Goal: Task Accomplishment & Management: Use online tool/utility

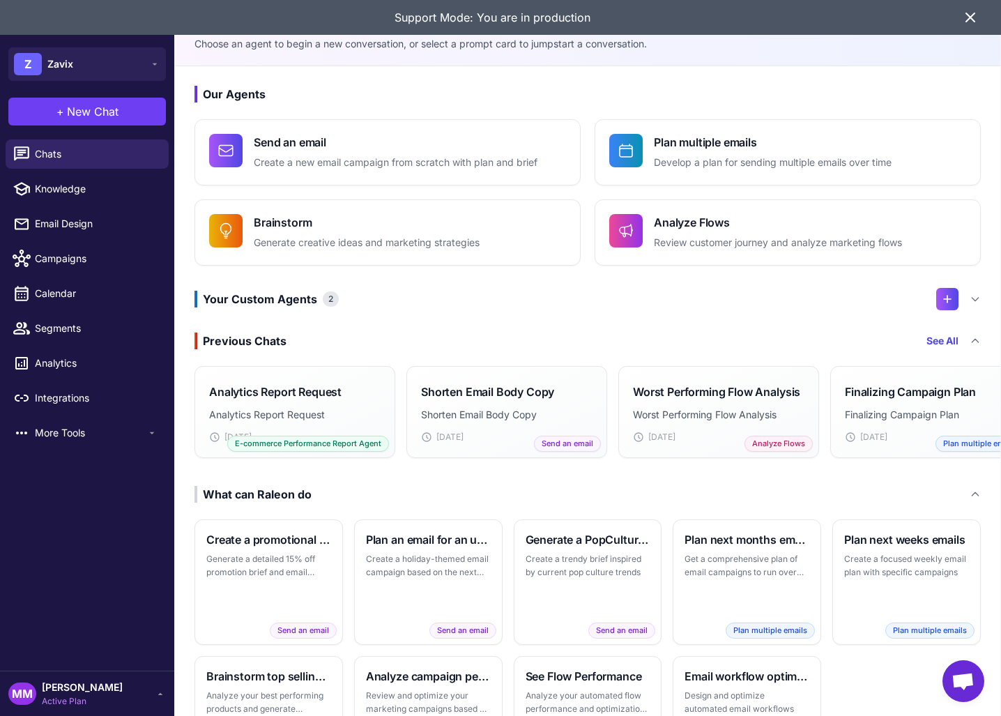
click at [969, 19] on icon at bounding box center [970, 17] width 17 height 17
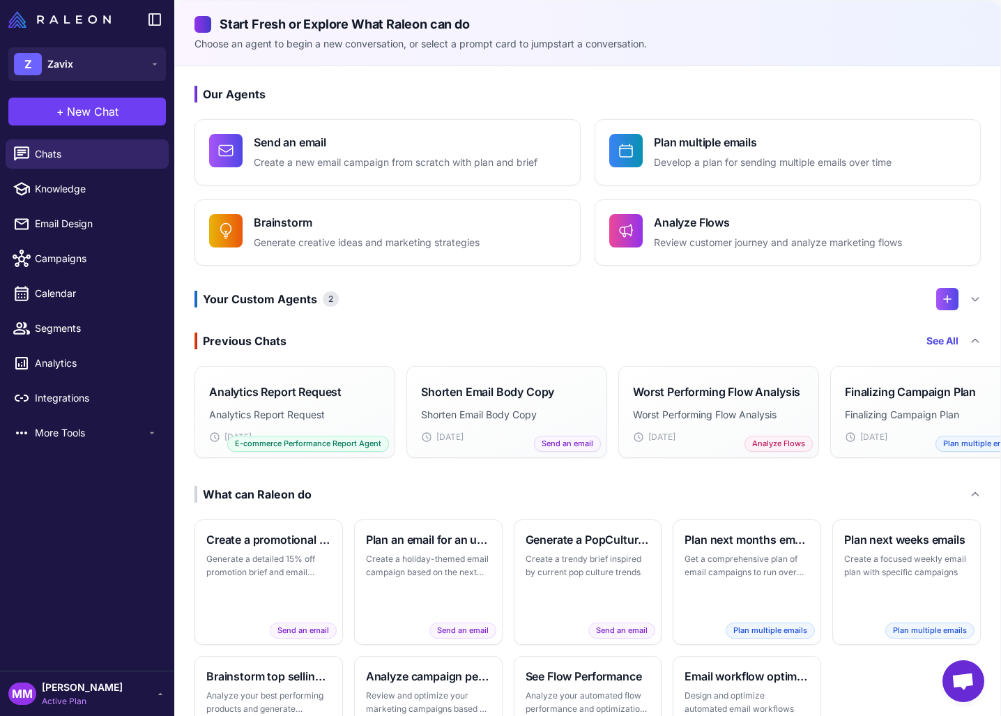
click at [107, 549] on div "Chats Knowledge Email Design Campaigns Calendar Segments Analytics Integrations…" at bounding box center [87, 402] width 174 height 537
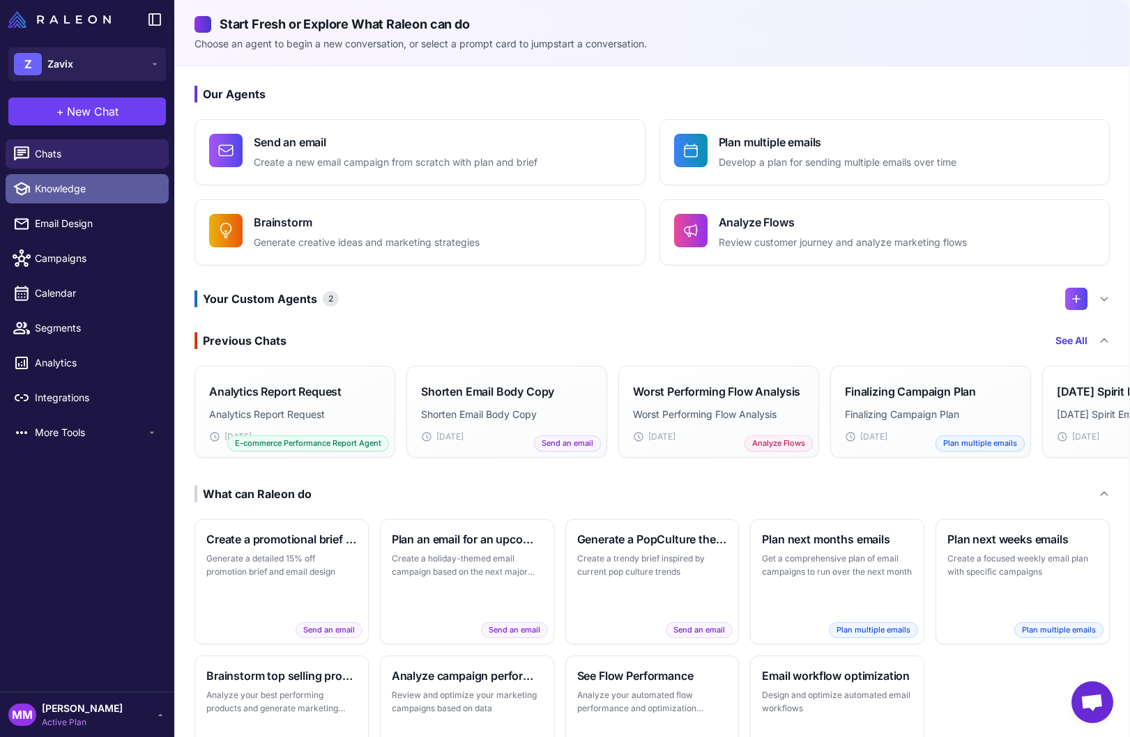
click at [73, 193] on span "Knowledge" at bounding box center [96, 188] width 123 height 15
select select
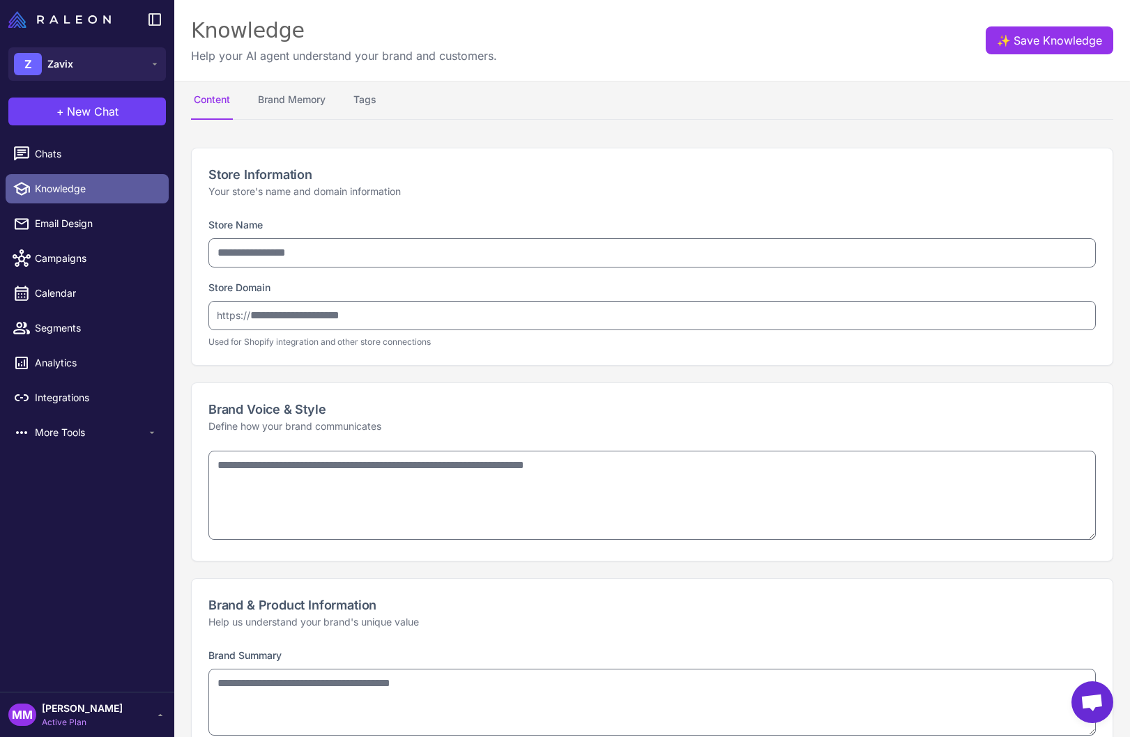
type input "*****"
type input "**********"
type textarea "**********"
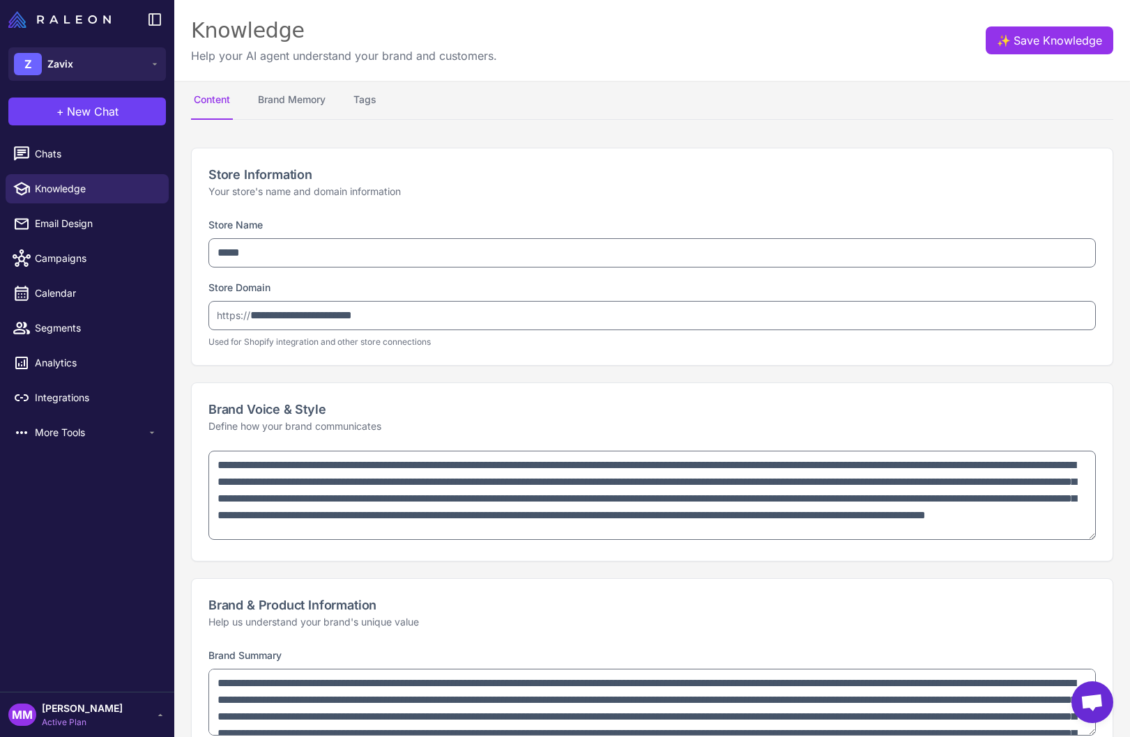
type textarea "**********"
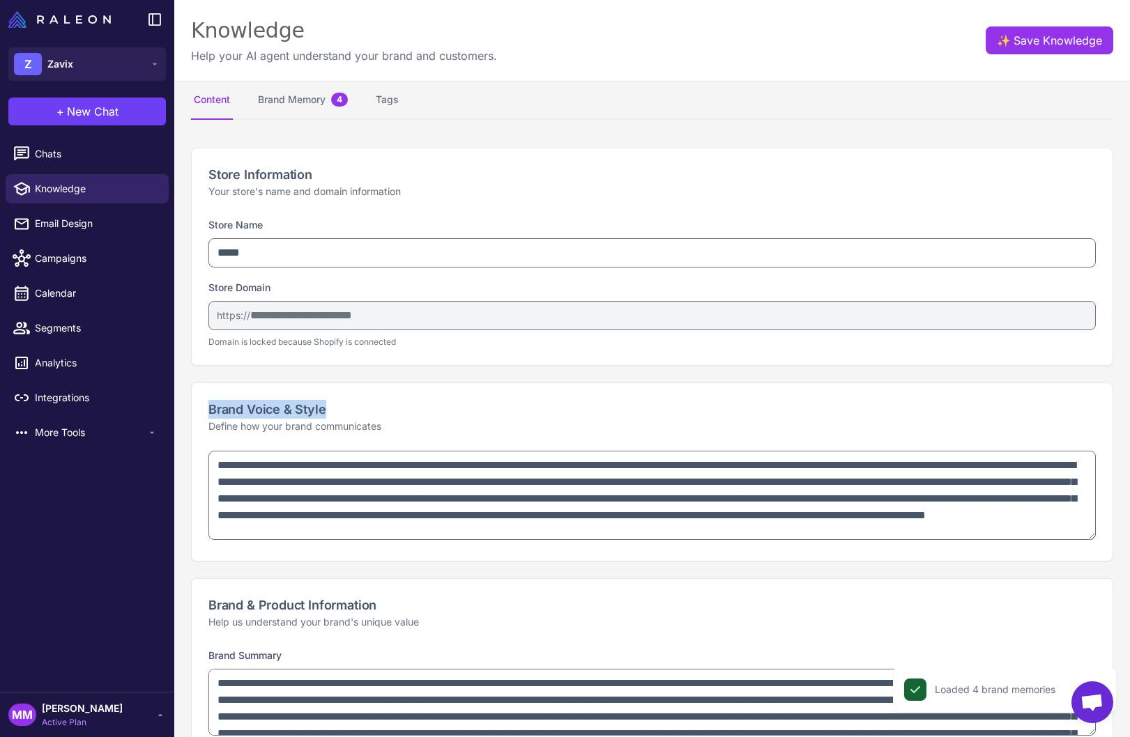
drag, startPoint x: 208, startPoint y: 410, endPoint x: 342, endPoint y: 407, distance: 134.5
click at [342, 407] on h2 "Brand Voice & Style" at bounding box center [651, 409] width 887 height 19
click at [358, 407] on h2 "Brand Voice & Style" at bounding box center [651, 409] width 887 height 19
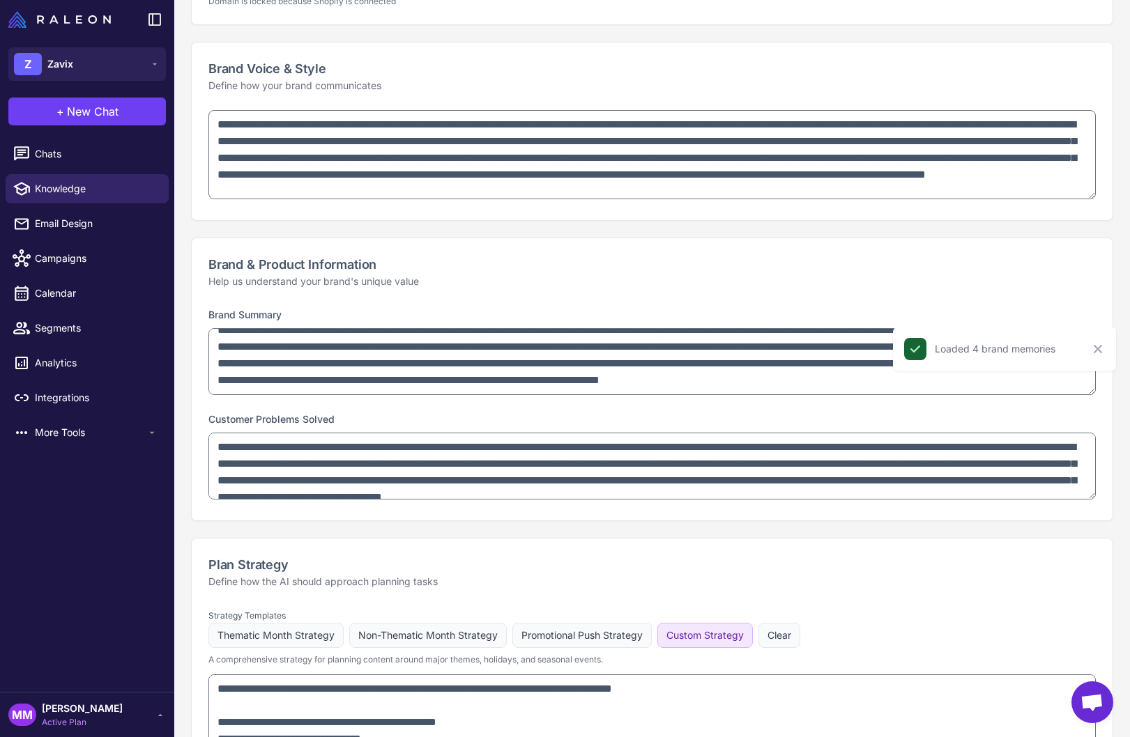
scroll to position [364, 0]
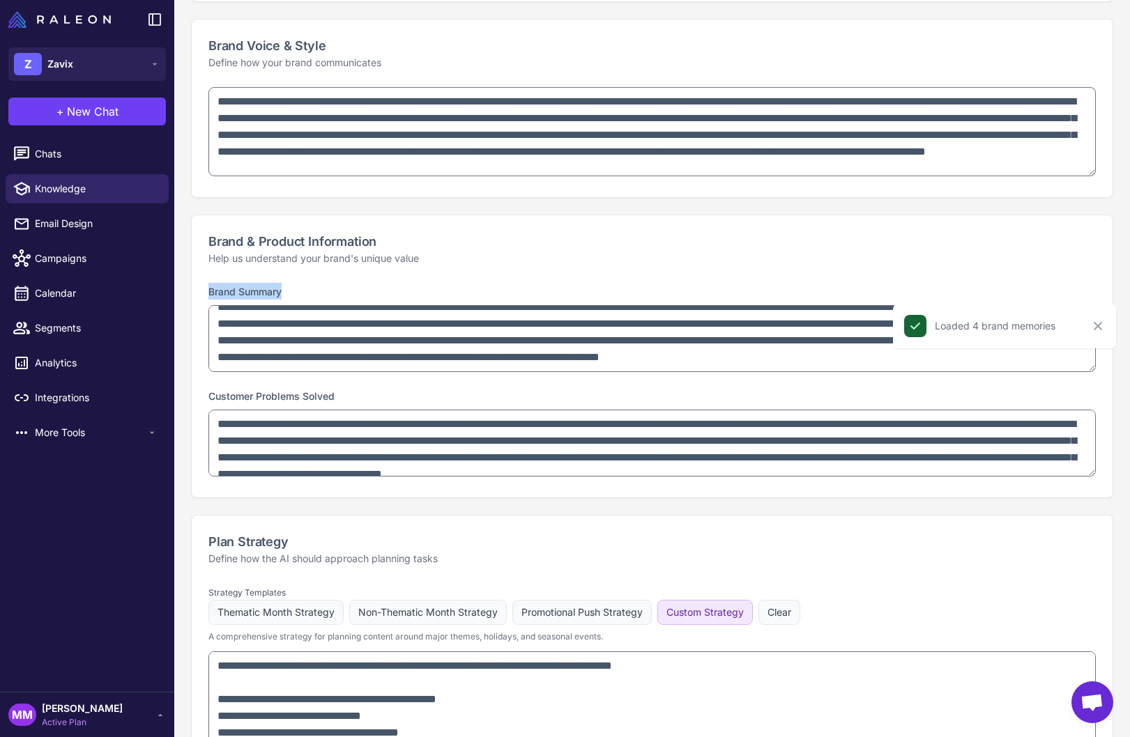
drag, startPoint x: 241, startPoint y: 295, endPoint x: 290, endPoint y: 297, distance: 48.8
click at [290, 297] on div "**********" at bounding box center [651, 329] width 887 height 93
drag, startPoint x: 208, startPoint y: 397, endPoint x: 338, endPoint y: 391, distance: 130.4
click at [338, 391] on div "**********" at bounding box center [651, 433] width 887 height 93
click at [357, 396] on div "**********" at bounding box center [651, 433] width 887 height 93
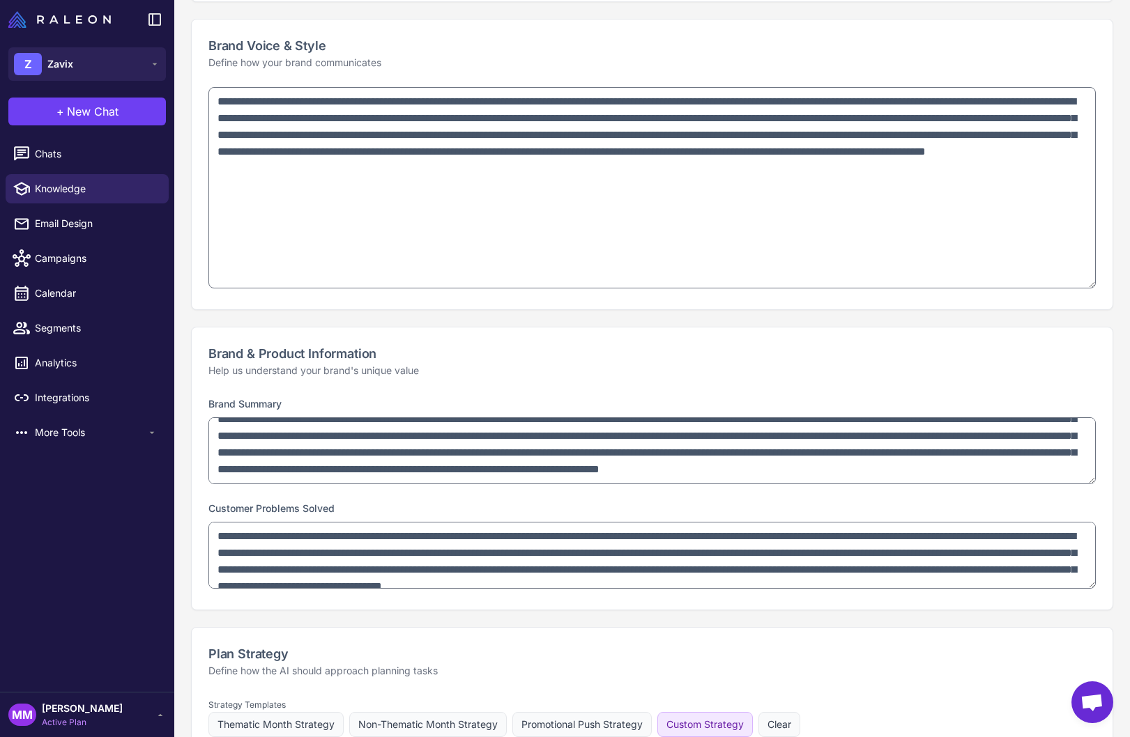
drag, startPoint x: 1087, startPoint y: 168, endPoint x: 892, endPoint y: 297, distance: 233.9
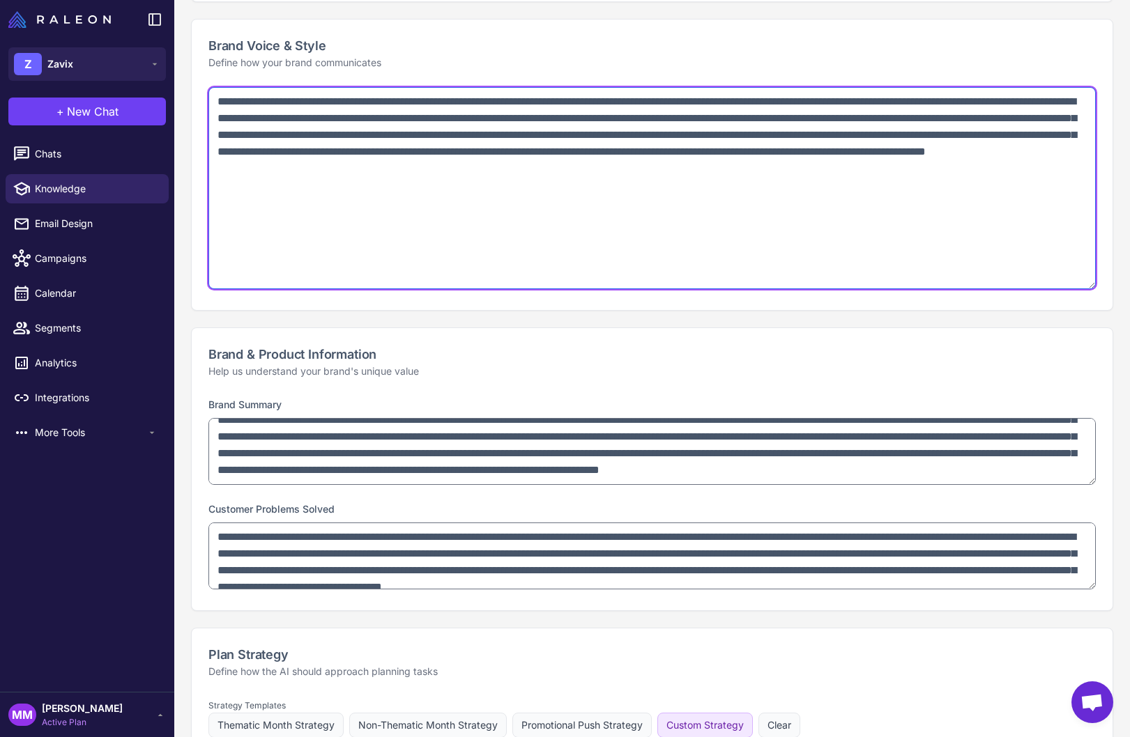
click at [282, 222] on textarea "**********" at bounding box center [651, 188] width 887 height 202
click at [271, 223] on textarea "**********" at bounding box center [651, 188] width 887 height 202
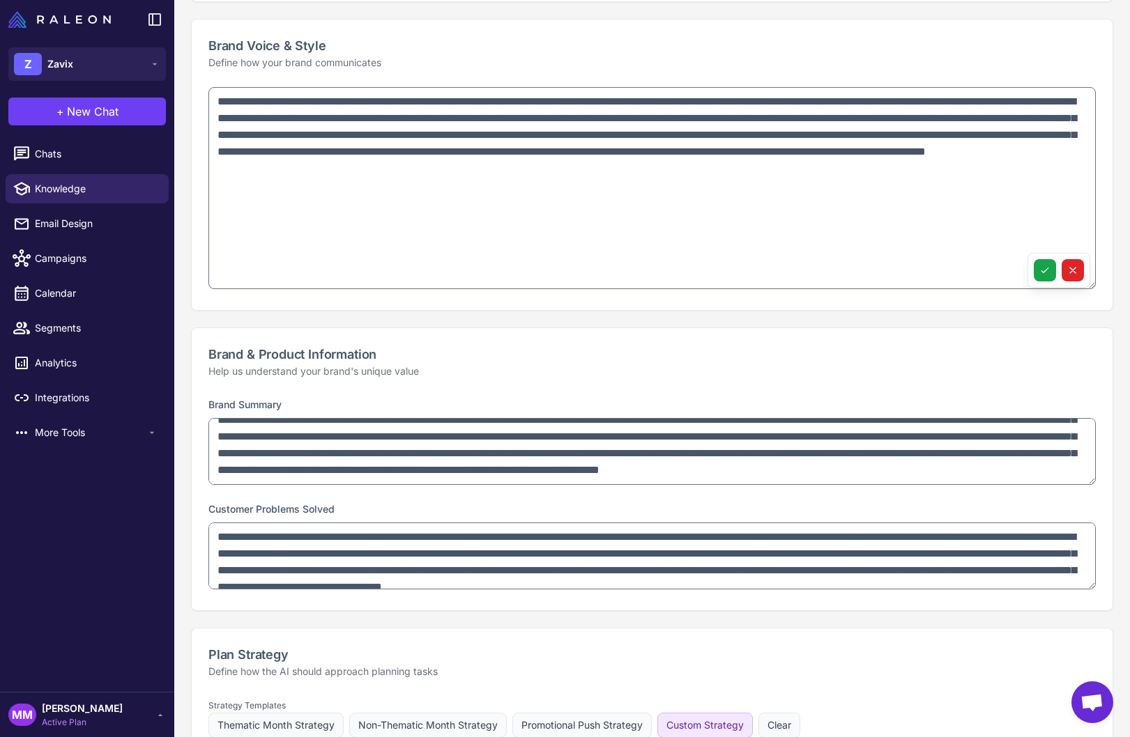
click at [81, 325] on span "Segments" at bounding box center [96, 328] width 123 height 15
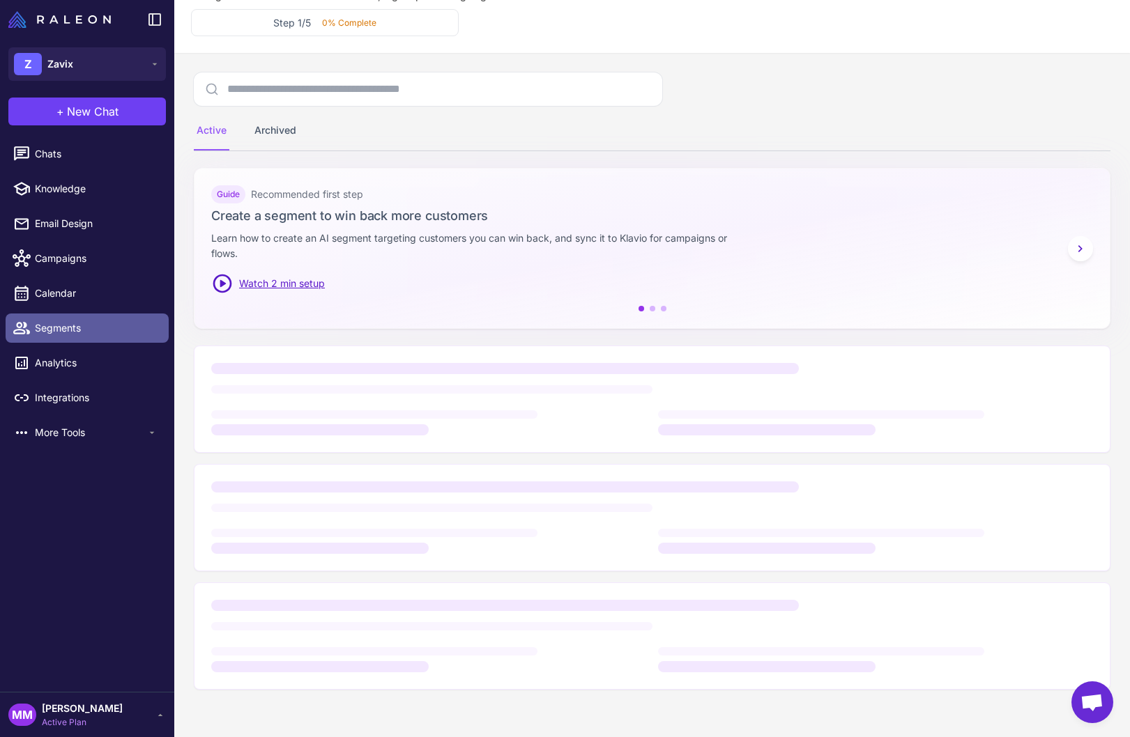
scroll to position [62, 0]
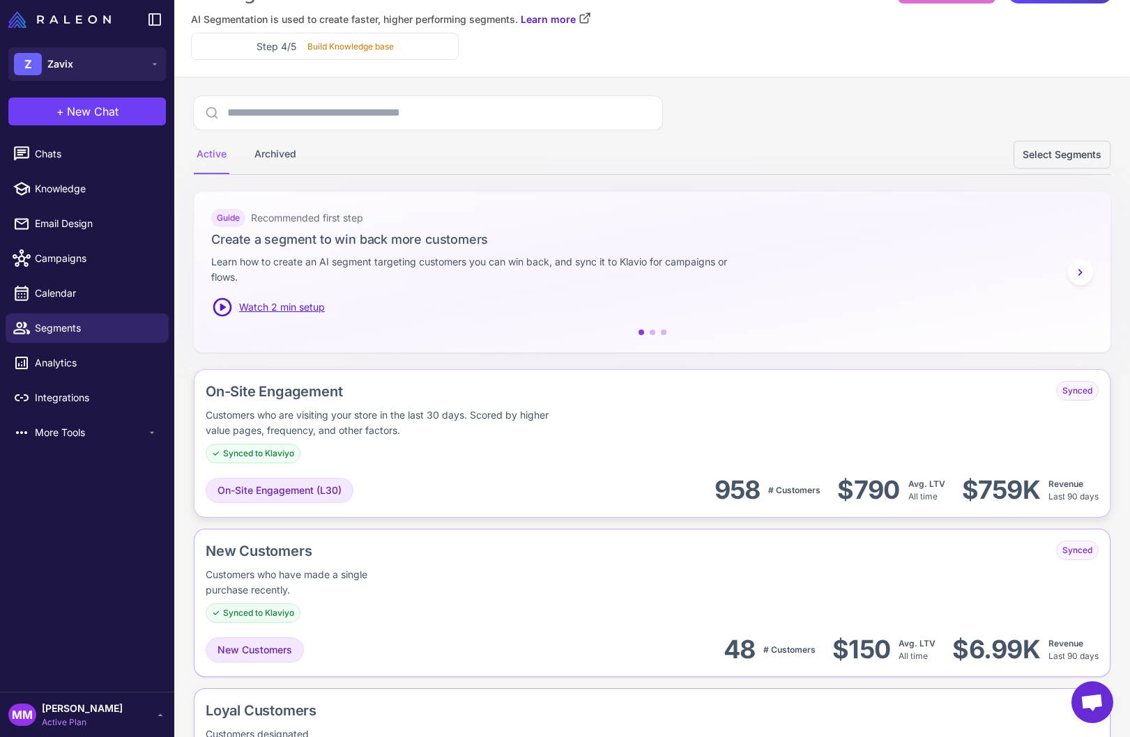
scroll to position [0, 0]
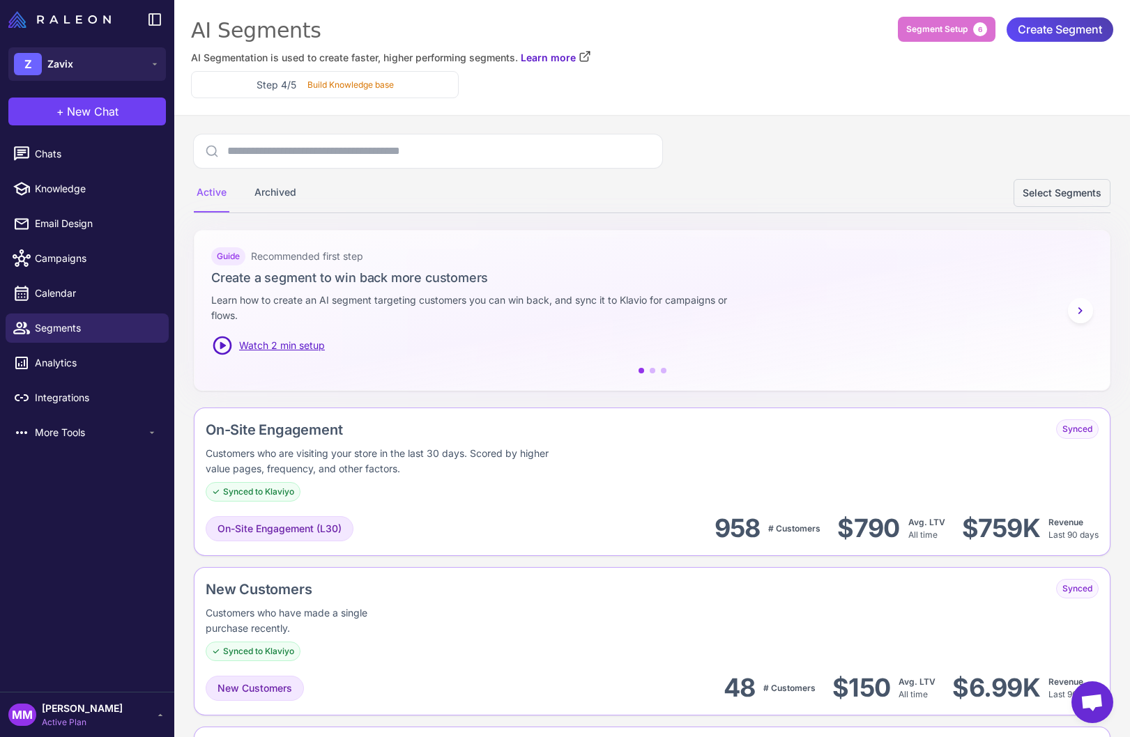
click at [691, 392] on div at bounding box center [652, 310] width 922 height 167
click at [1000, 151] on div "Active Archived Select Segments" at bounding box center [652, 173] width 916 height 79
click at [1000, 29] on span "Create Segment" at bounding box center [1059, 29] width 84 height 24
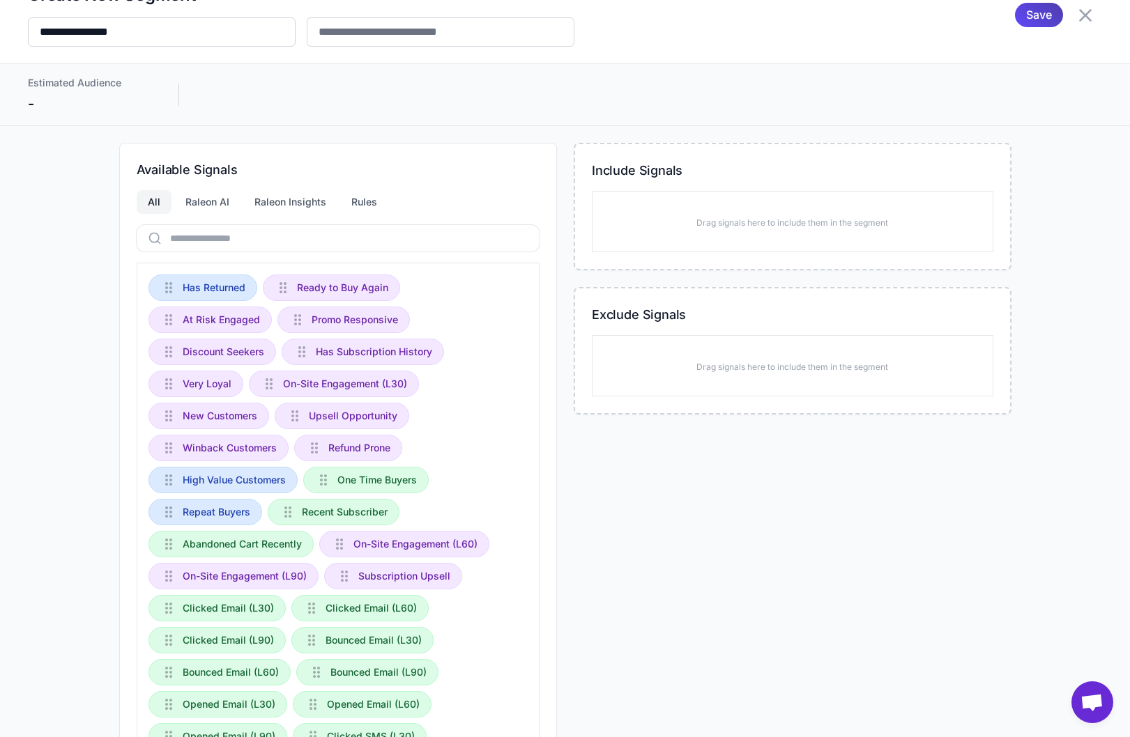
scroll to position [35, 0]
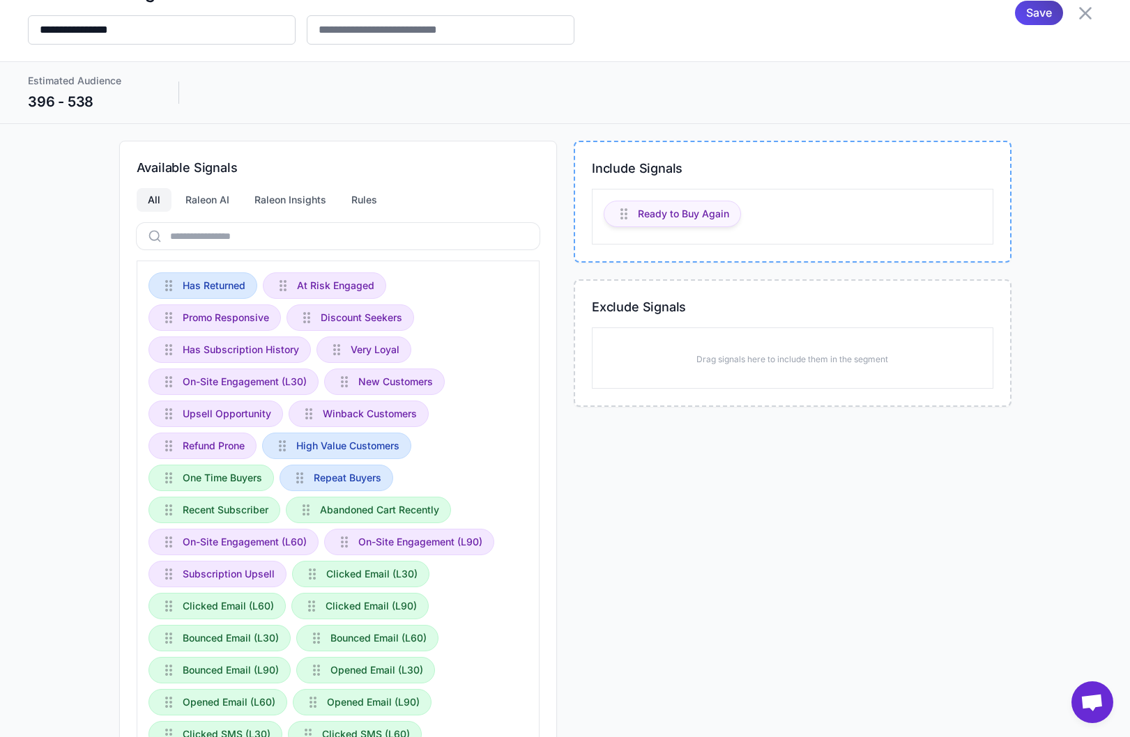
click at [685, 210] on span "Ready to Buy Again" at bounding box center [683, 213] width 91 height 15
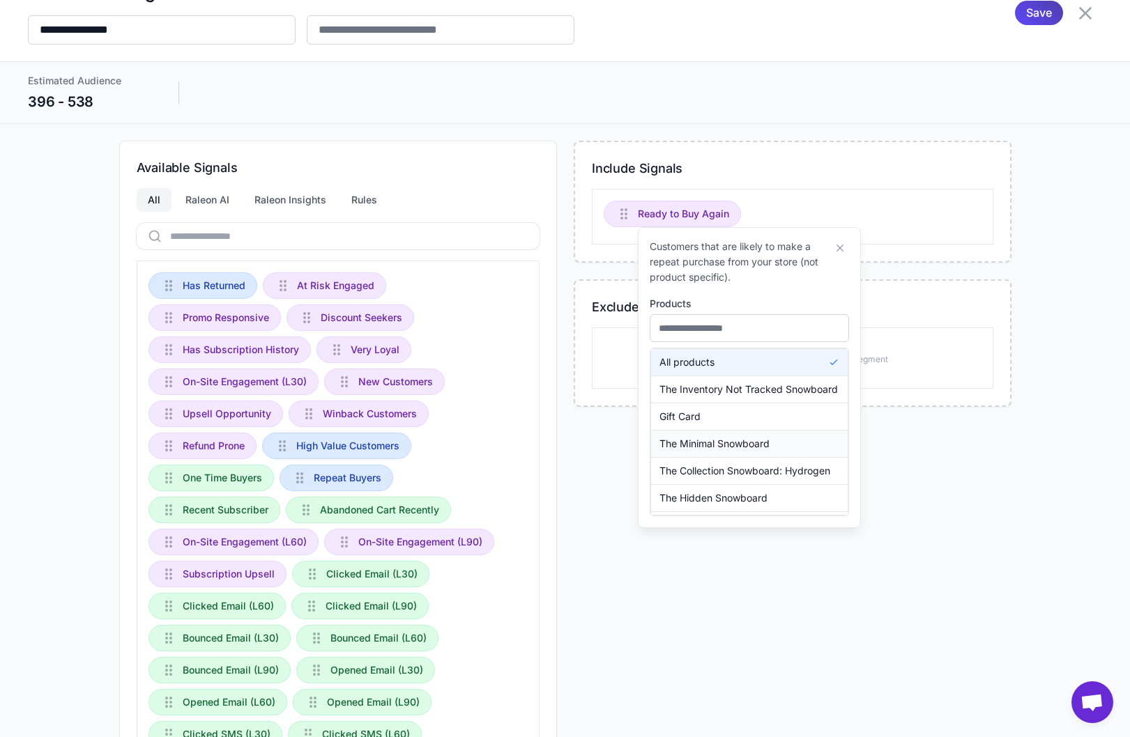
click at [720, 436] on span "The Minimal Snowboard" at bounding box center [714, 443] width 110 height 15
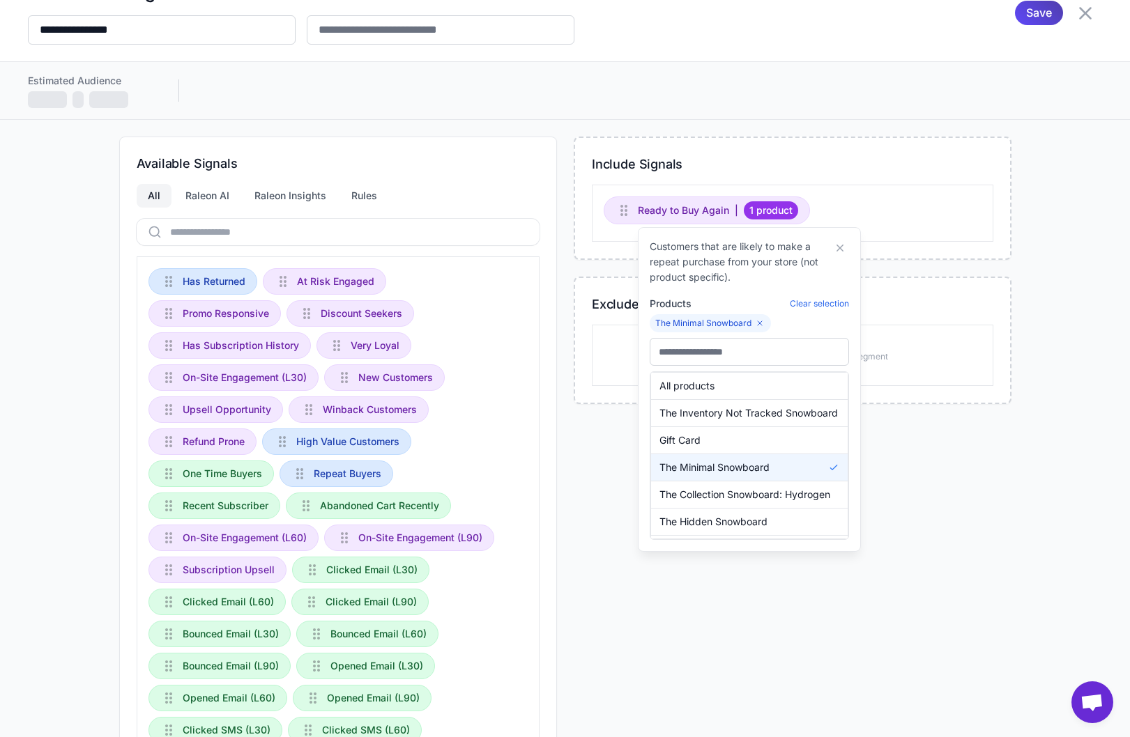
click at [933, 527] on div "Include Signals Ready to Buy Again | 1 product Exclude Signals Drag signals her…" at bounding box center [792, 506] width 438 height 738
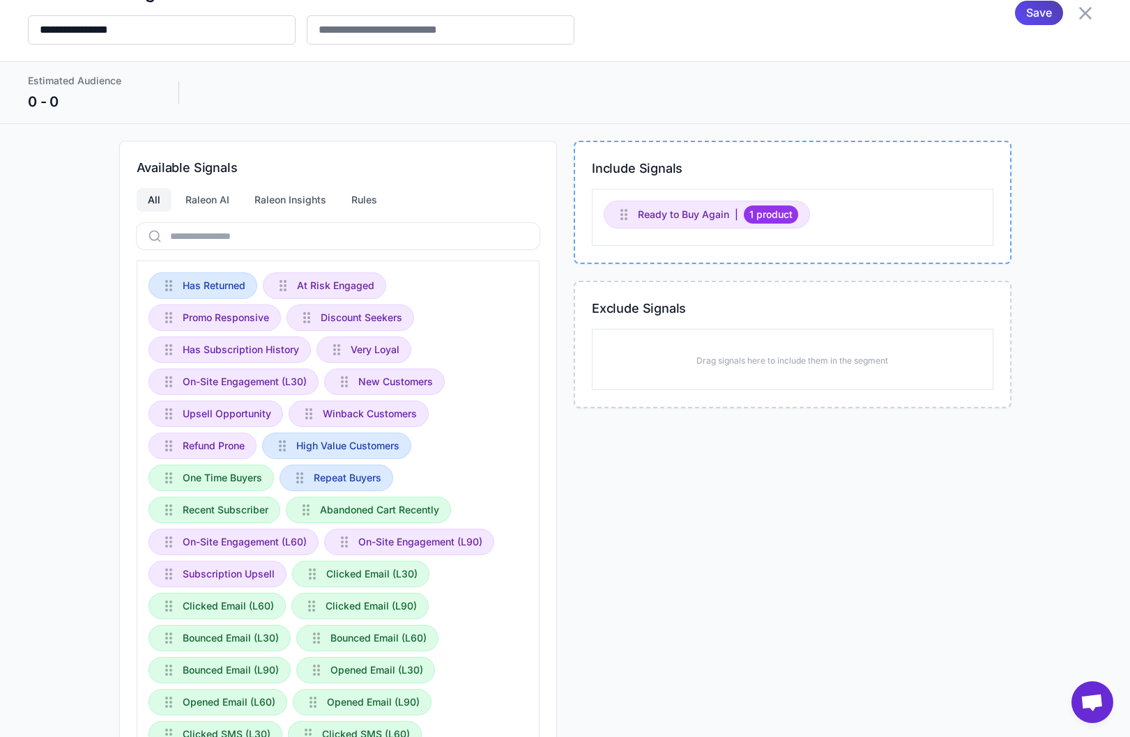
click at [836, 173] on h3 "Include Signals" at bounding box center [792, 168] width 401 height 19
click at [717, 141] on div "Include Signals Ready to Buy Again | 1 product" at bounding box center [792, 202] width 438 height 123
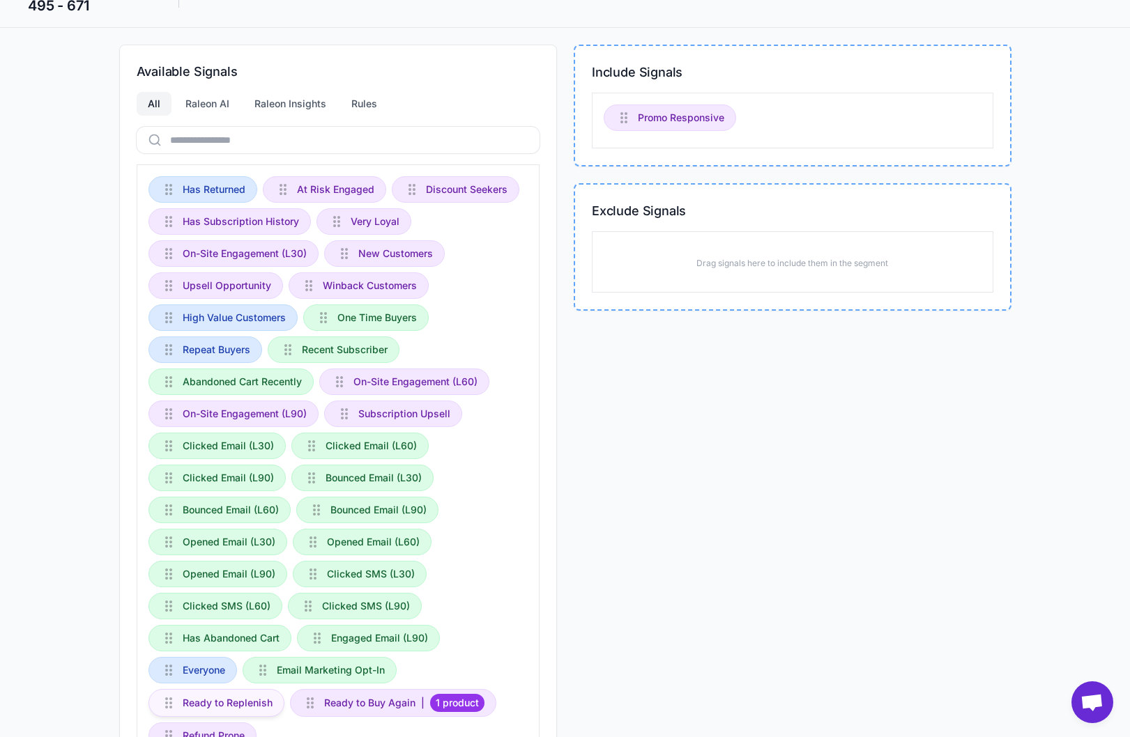
scroll to position [146, 0]
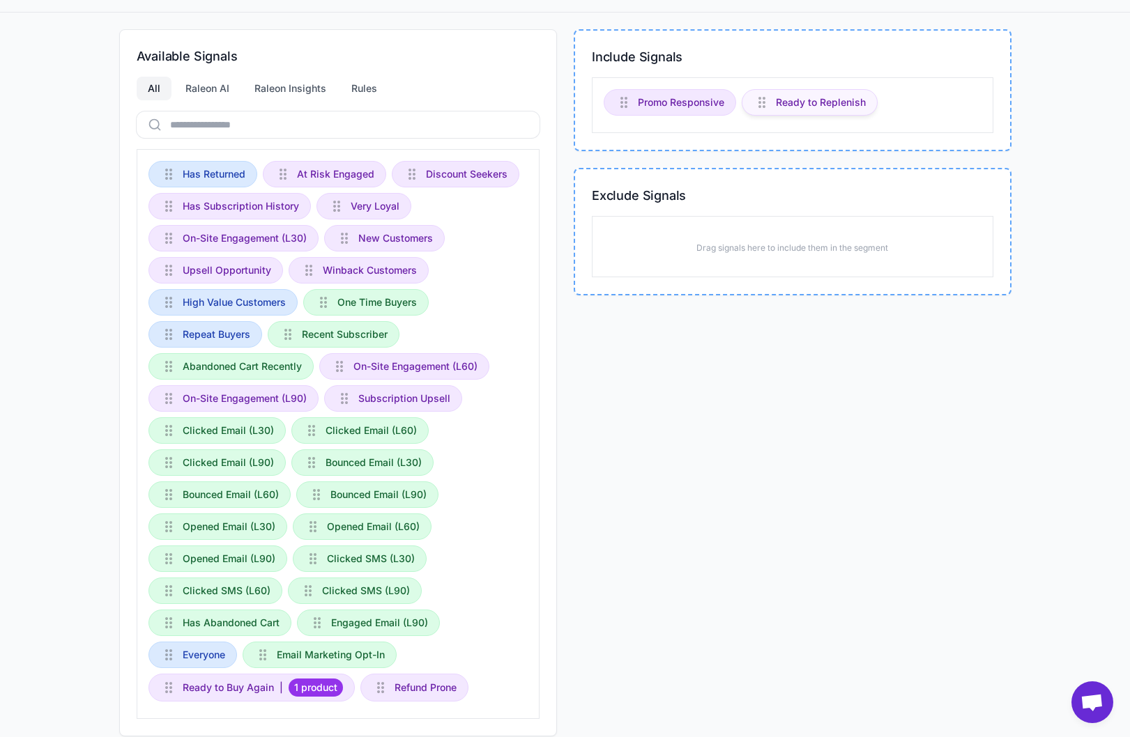
click at [826, 104] on span "Ready to Replenish" at bounding box center [821, 102] width 90 height 15
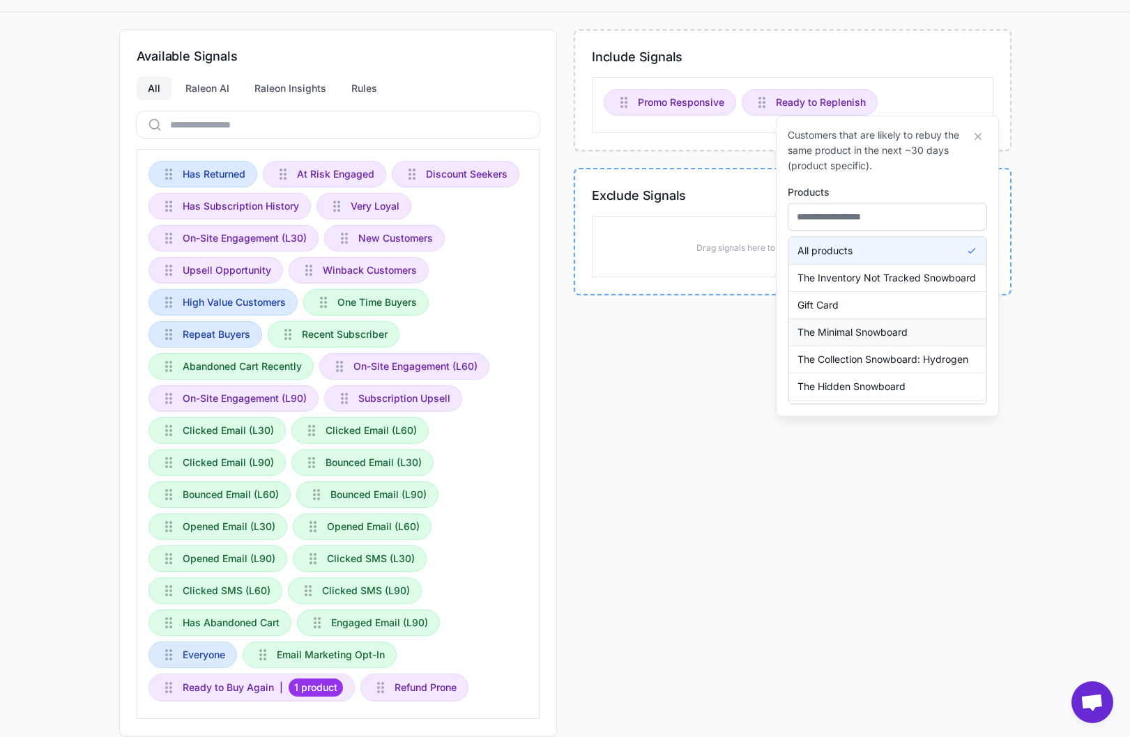
click at [861, 332] on span "The Minimal Snowboard" at bounding box center [852, 332] width 110 height 15
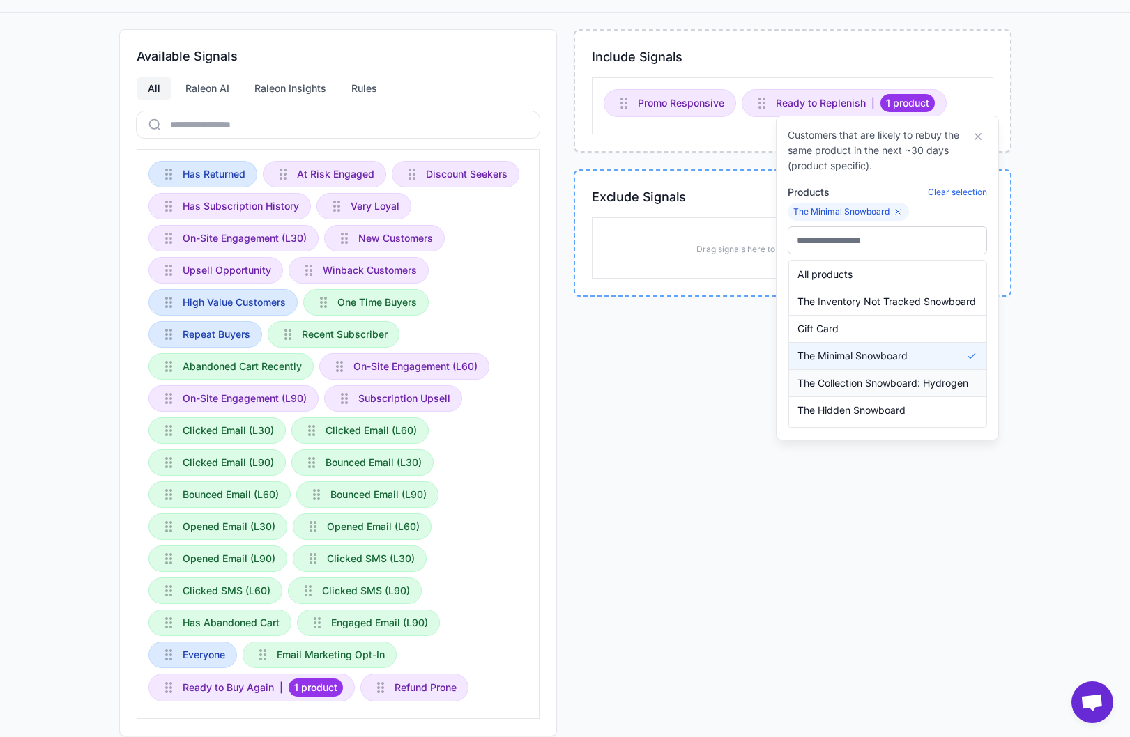
click at [876, 371] on button "The Collection Snowboard: Hydrogen" at bounding box center [887, 383] width 197 height 26
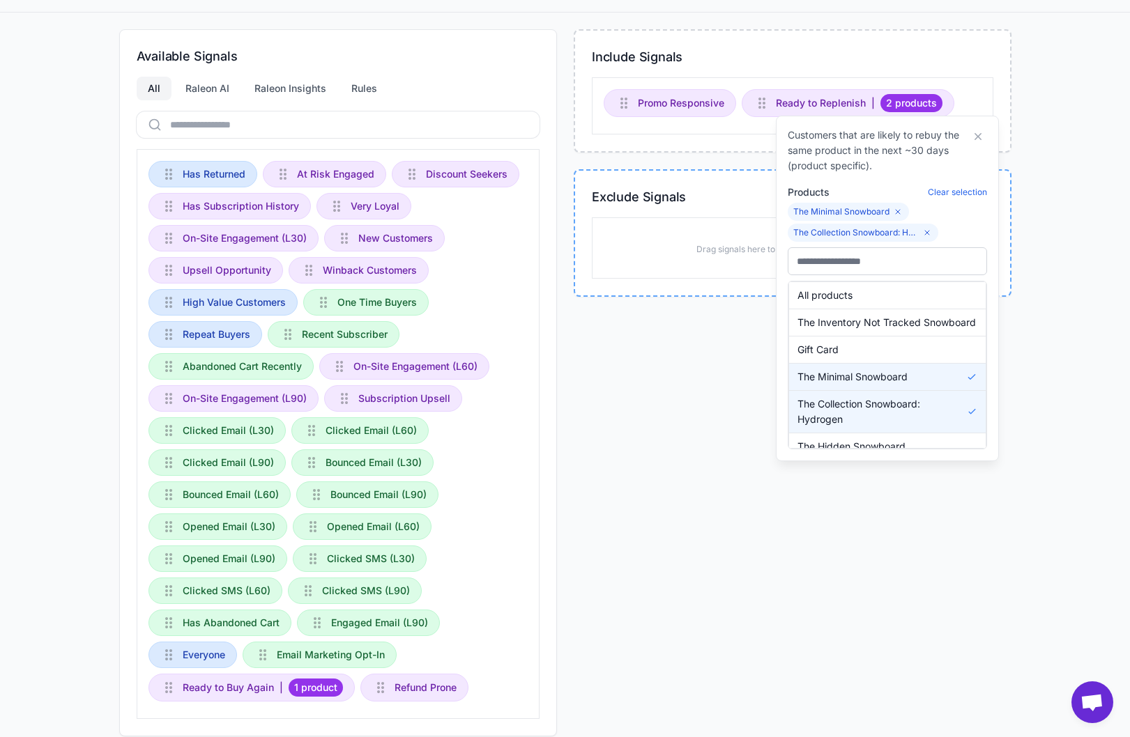
click at [792, 528] on div "Include Signals Promo Responsive Ready to Replenish | 2 products Exclude Signal…" at bounding box center [792, 382] width 438 height 707
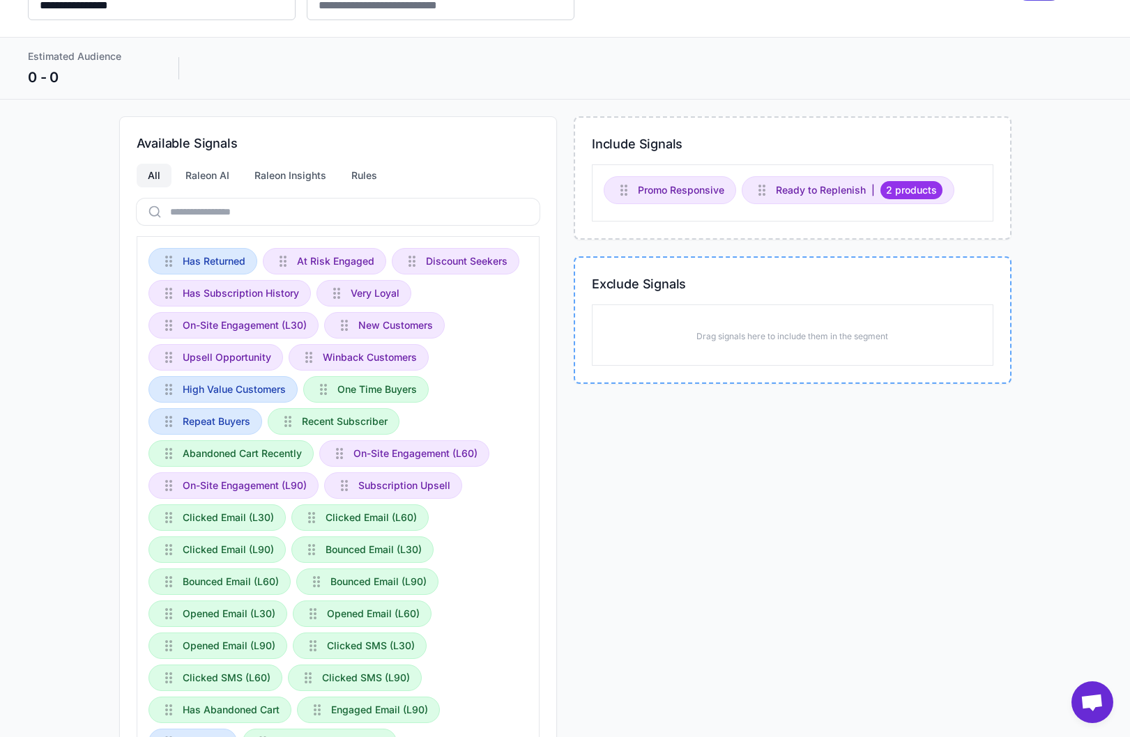
scroll to position [0, 0]
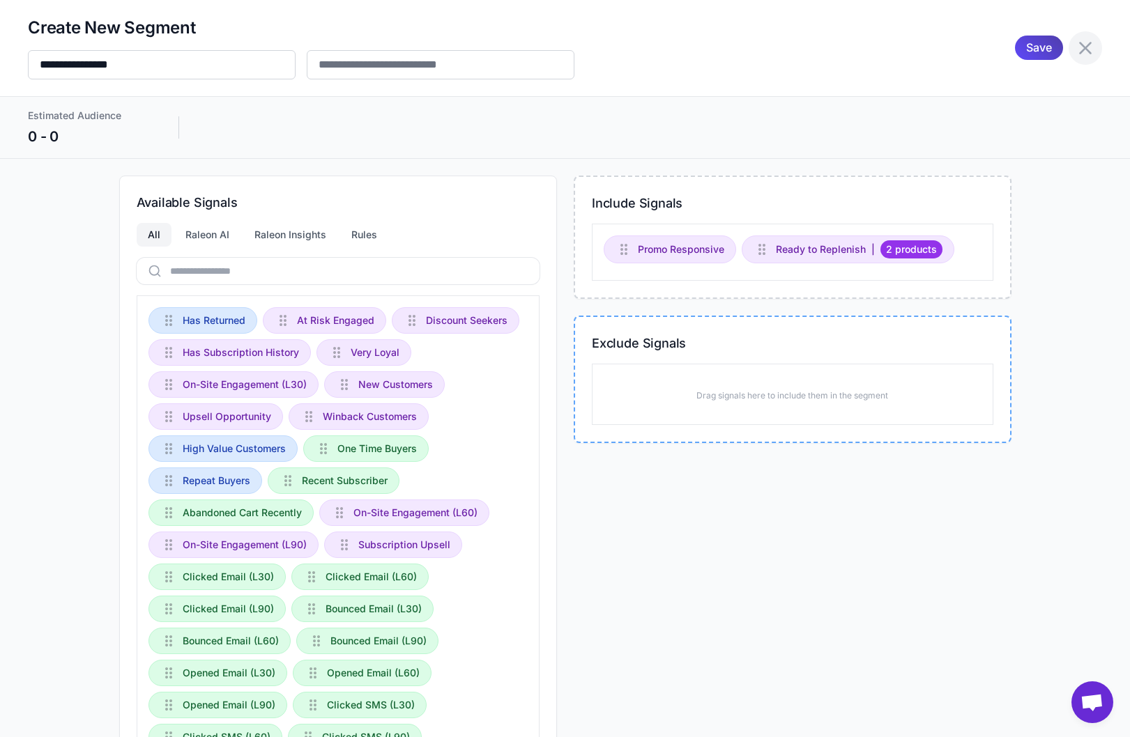
click at [1000, 49] on icon at bounding box center [1085, 48] width 13 height 13
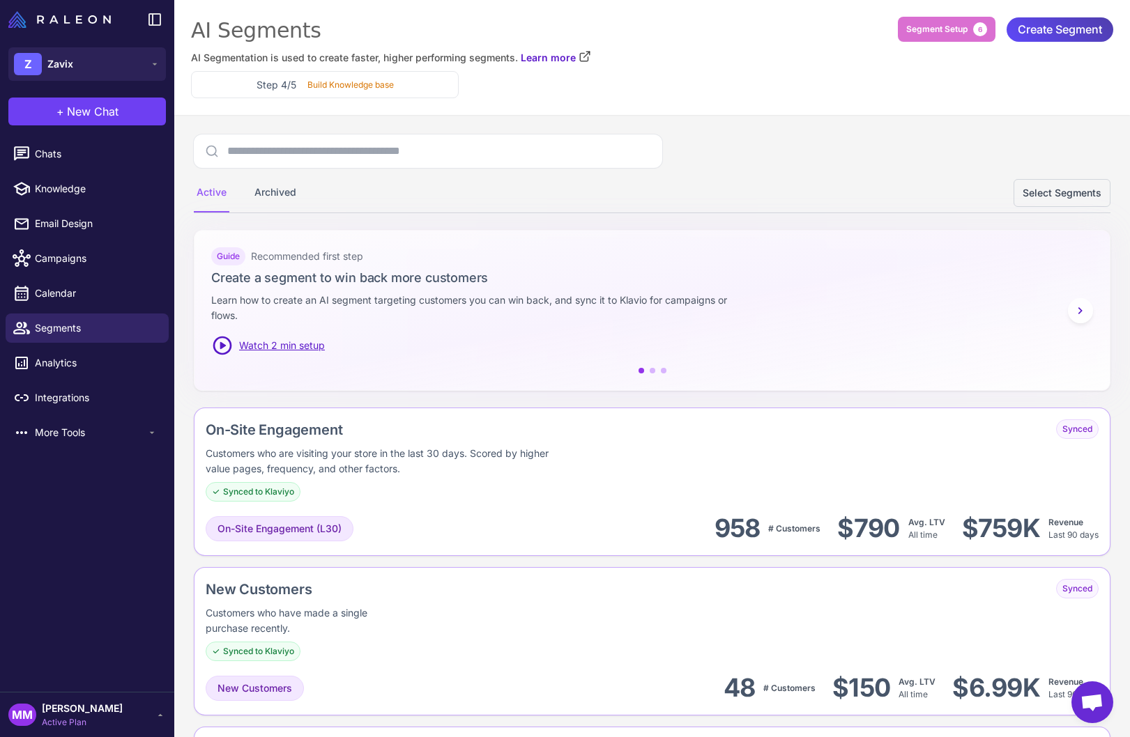
click at [61, 715] on span "Active Plan" at bounding box center [82, 722] width 81 height 13
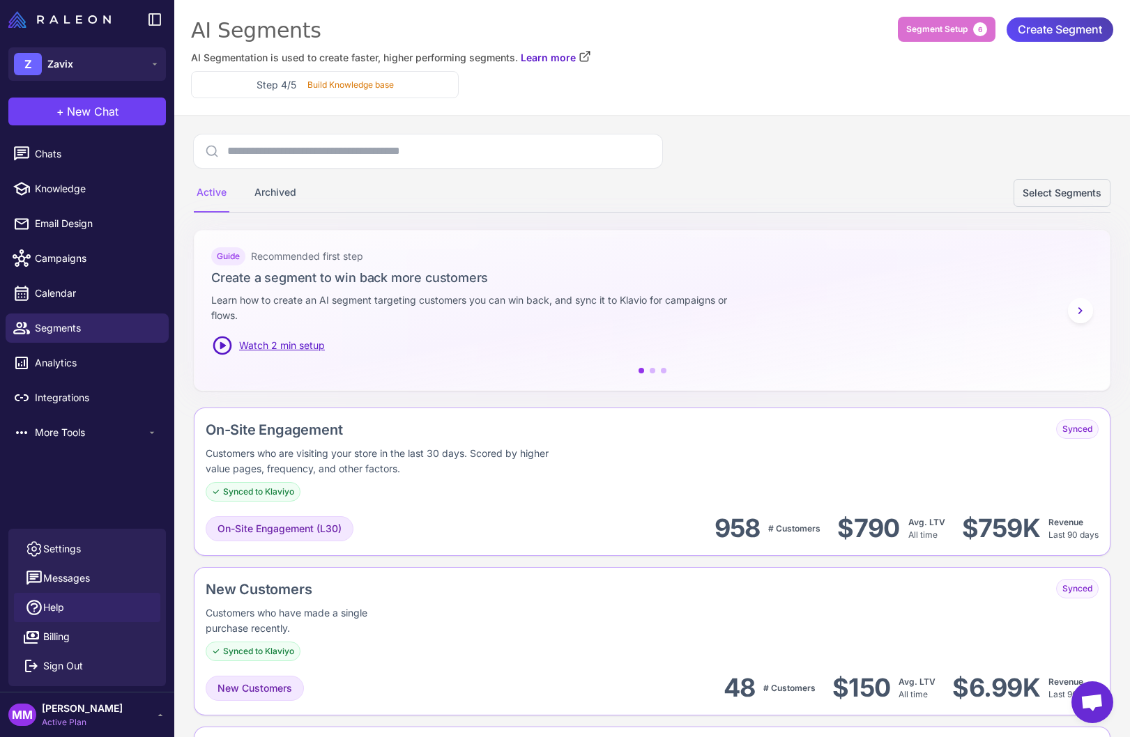
click at [63, 607] on span "Help" at bounding box center [53, 607] width 21 height 15
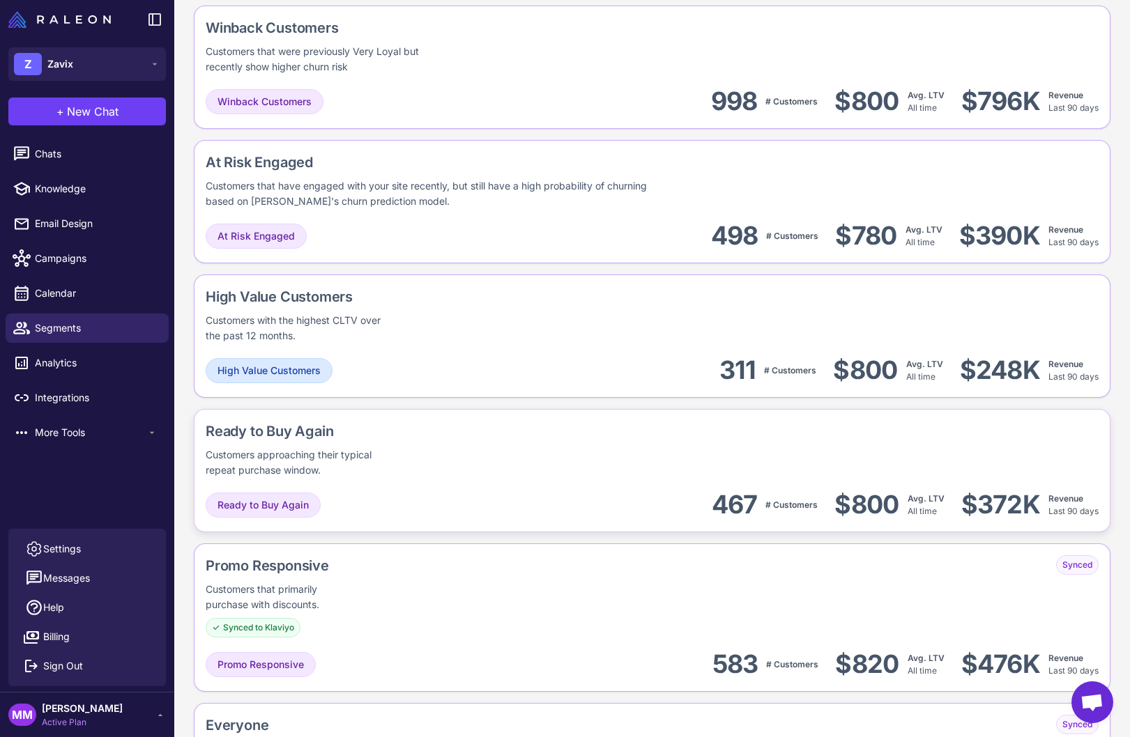
scroll to position [1003, 0]
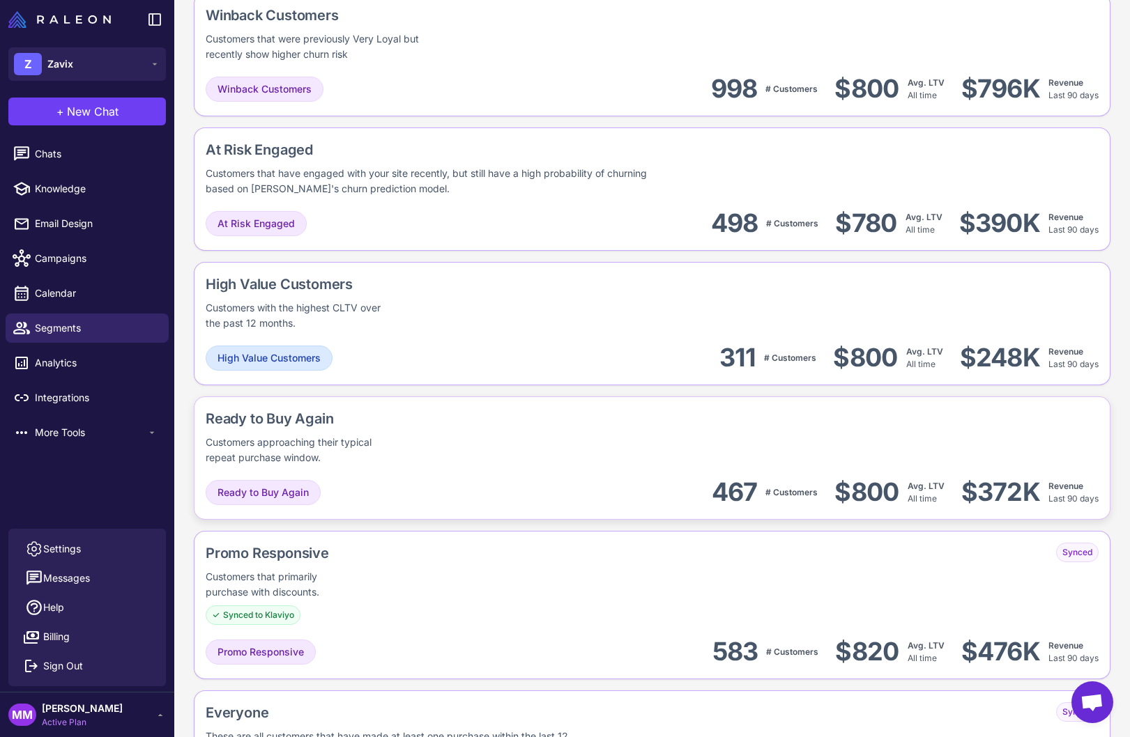
click at [319, 424] on div "Ready to Buy Again" at bounding box center [348, 418] width 284 height 21
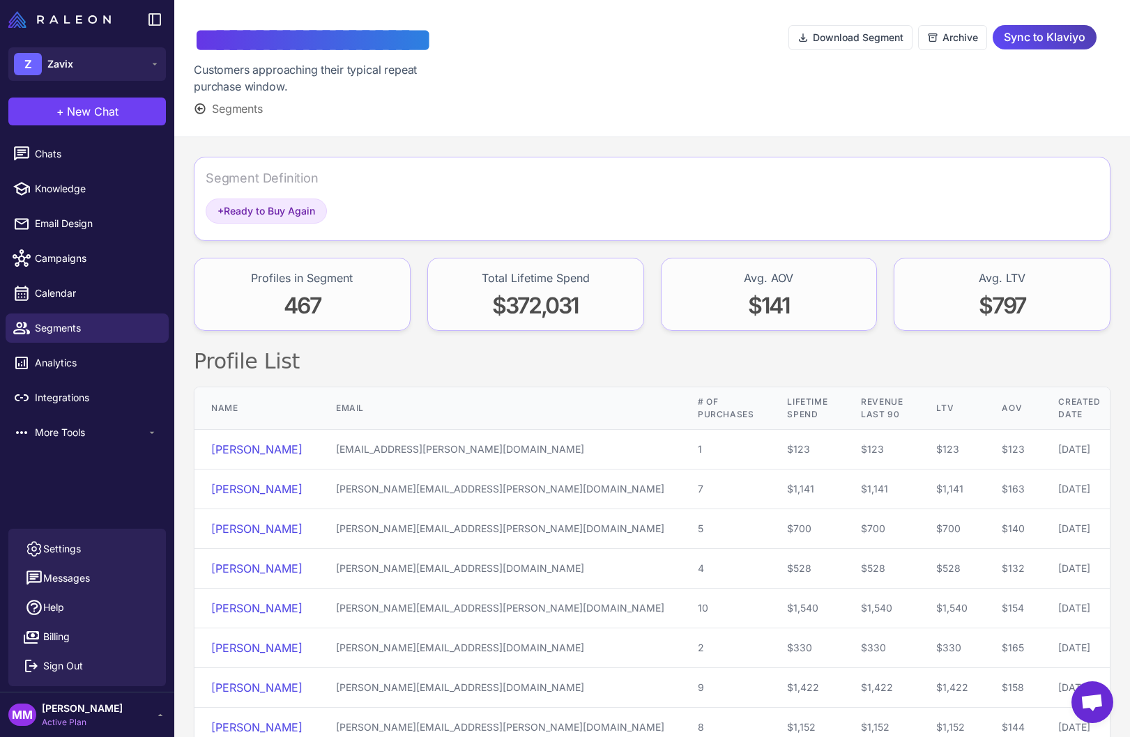
click at [877, 116] on div "Download Segment Archive Sync to Klaviyo" at bounding box center [949, 69] width 322 height 98
click at [826, 120] on div "**********" at bounding box center [651, 68] width 955 height 137
click at [675, 98] on div at bounding box center [651, 69] width 274 height 98
click at [251, 110] on span "Segments" at bounding box center [237, 108] width 51 height 17
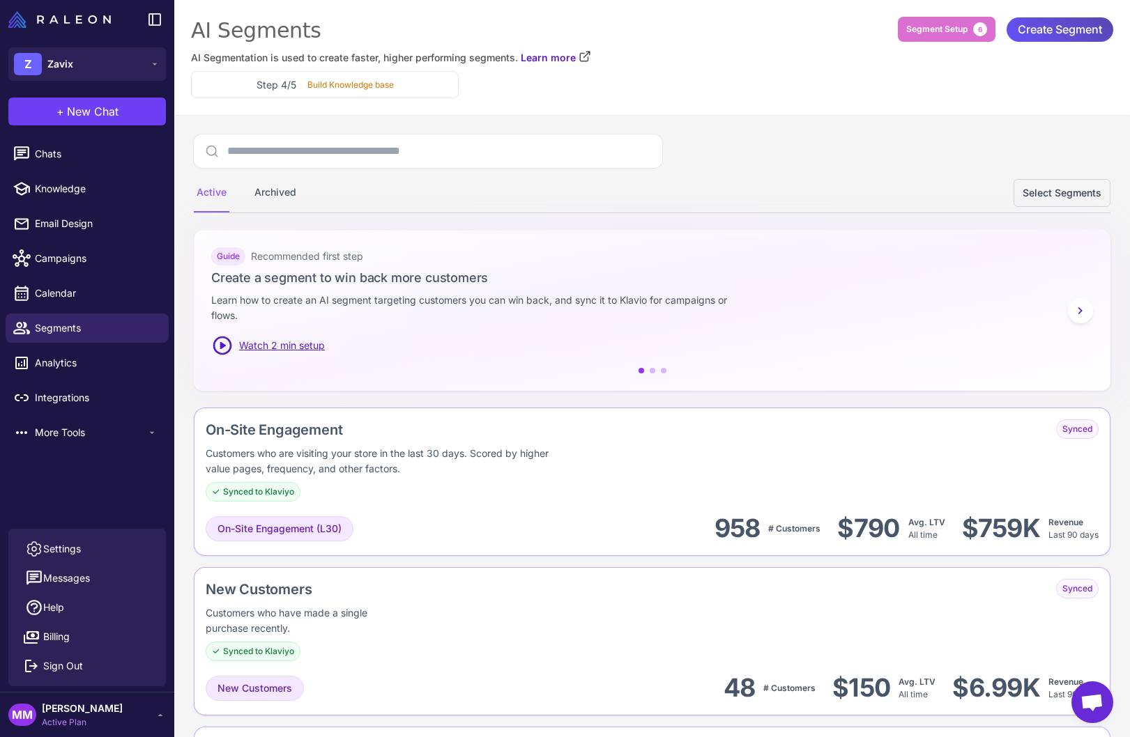
click at [1000, 23] on span "Create Segment" at bounding box center [1059, 29] width 84 height 24
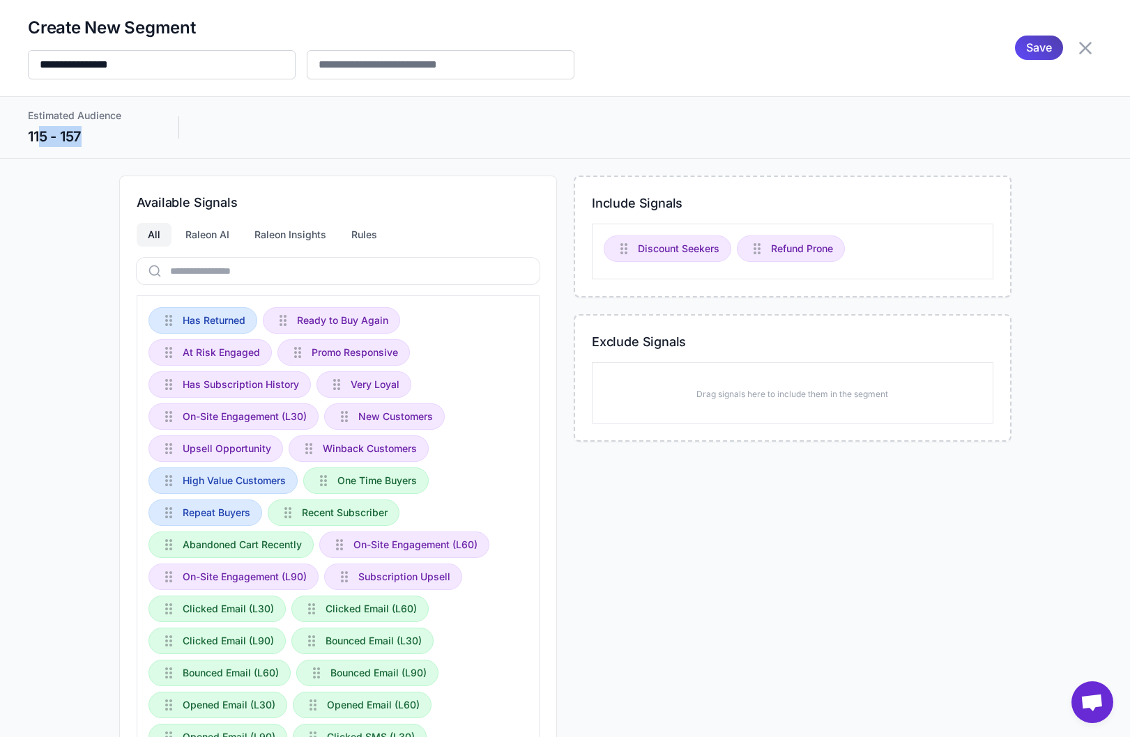
drag, startPoint x: 40, startPoint y: 140, endPoint x: 83, endPoint y: 139, distance: 43.2
click at [83, 139] on div "115 - 157" at bounding box center [89, 136] width 123 height 21
click at [71, 139] on div "115 - 157" at bounding box center [89, 136] width 123 height 21
click at [1000, 49] on icon at bounding box center [1085, 48] width 22 height 22
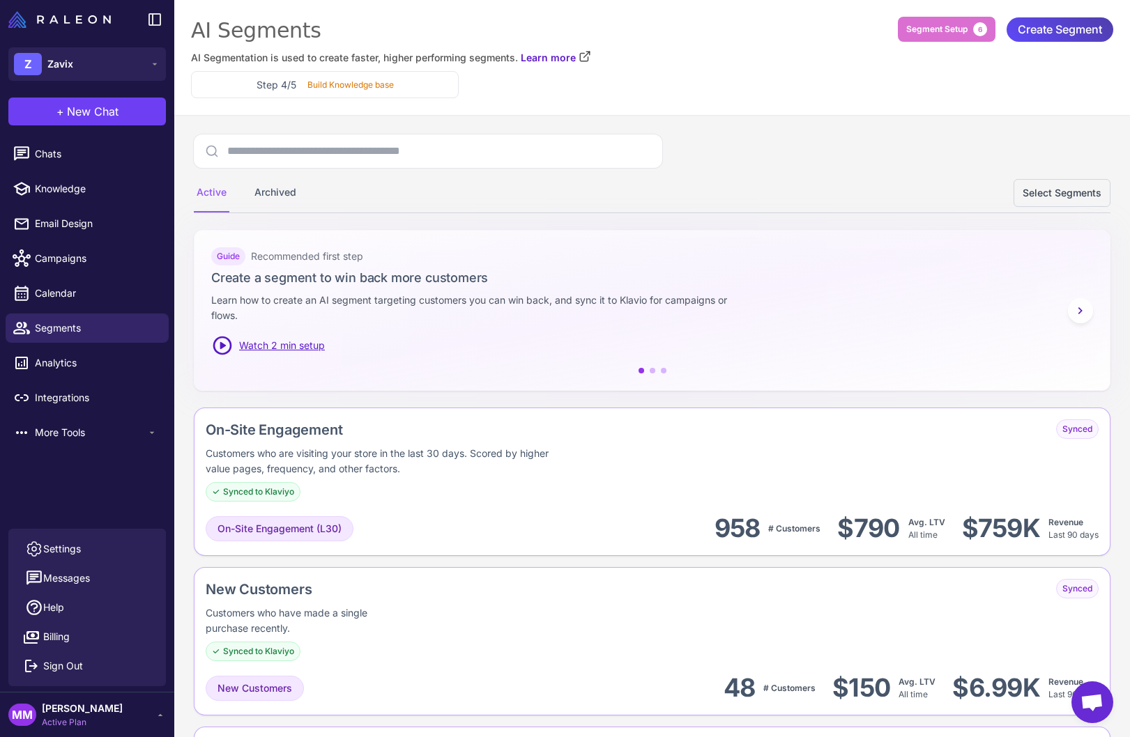
click at [771, 147] on div "Active Archived Select Segments" at bounding box center [652, 173] width 916 height 79
drag, startPoint x: 89, startPoint y: 100, endPoint x: 94, endPoint y: 115, distance: 16.1
click at [89, 101] on button "+ New Chat" at bounding box center [86, 112] width 157 height 28
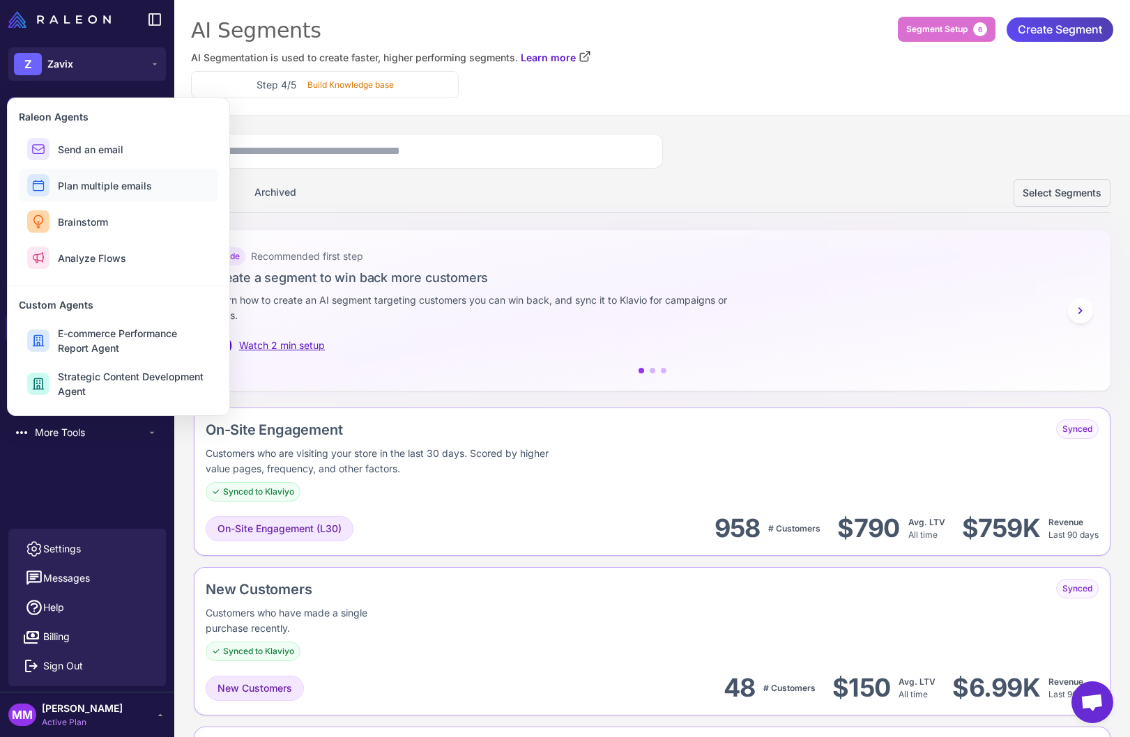
click at [104, 179] on span "Plan multiple emails" at bounding box center [105, 185] width 94 height 15
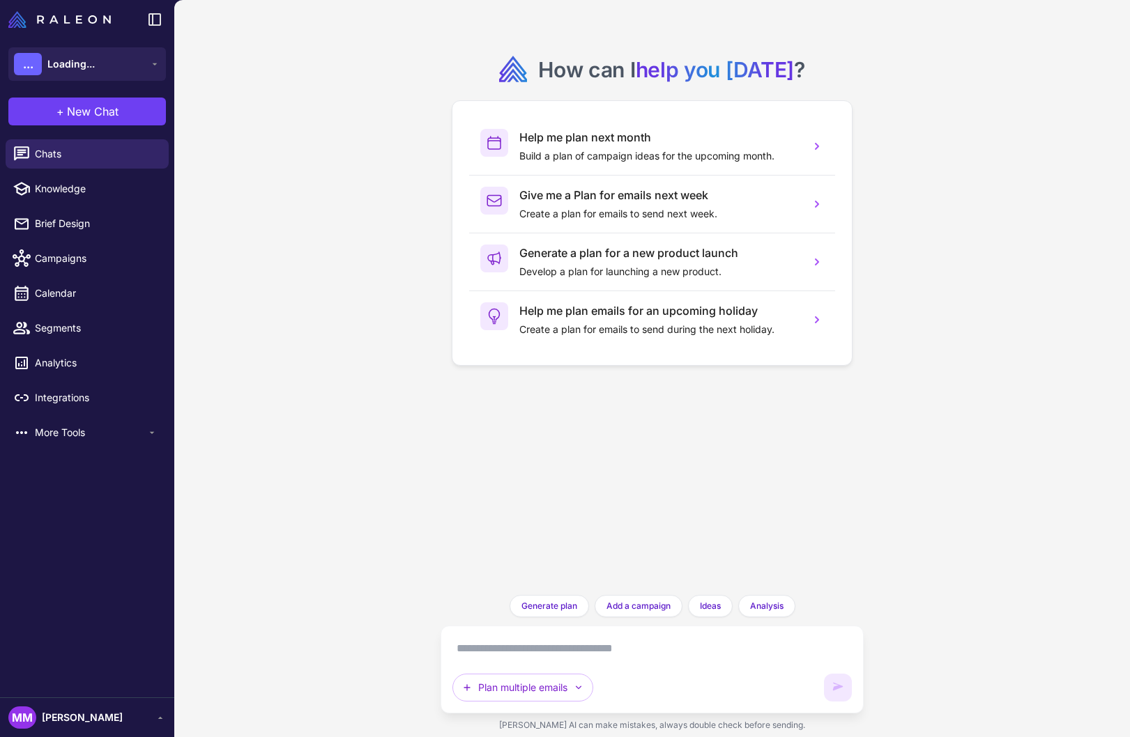
click at [516, 659] on textarea at bounding box center [652, 649] width 400 height 22
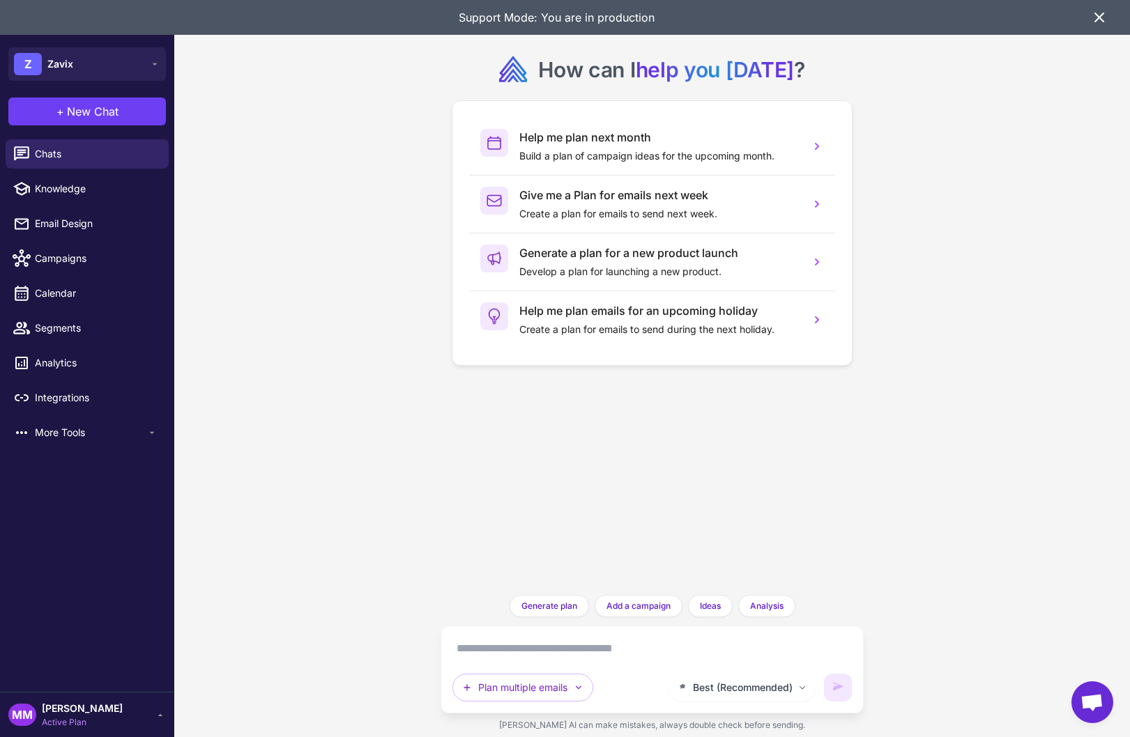
click at [1100, 14] on icon at bounding box center [1099, 17] width 17 height 17
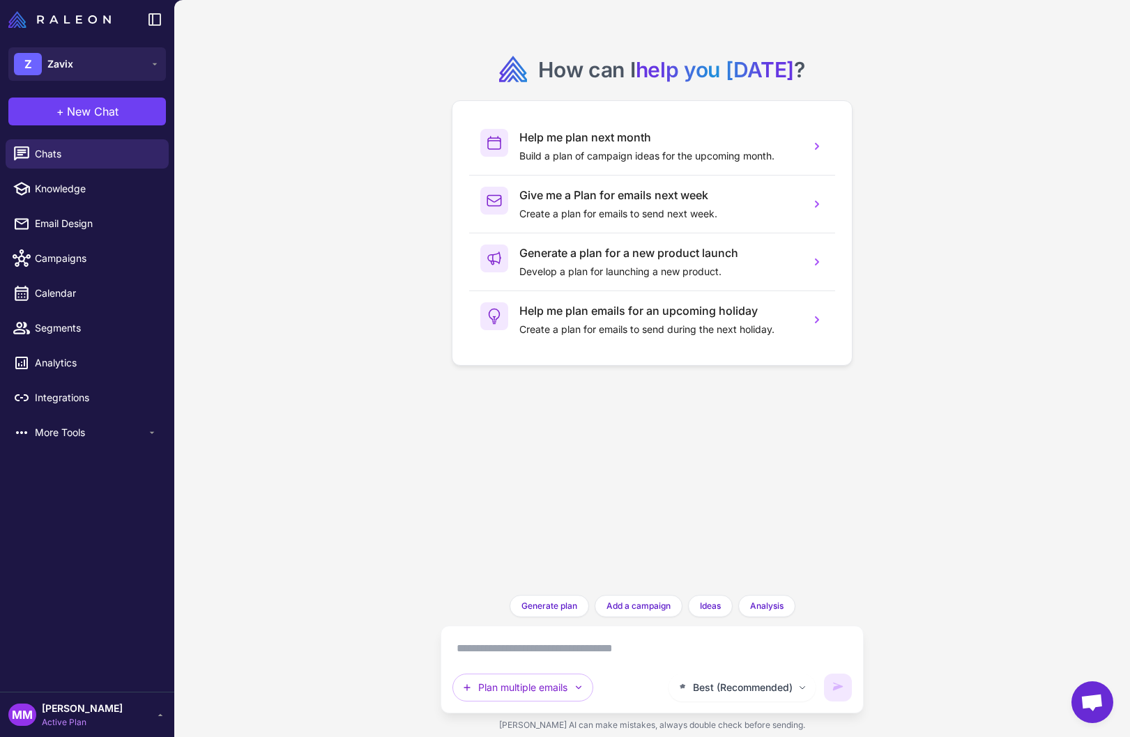
click at [490, 652] on textarea at bounding box center [652, 649] width 400 height 22
click at [521, 638] on textarea at bounding box center [652, 649] width 400 height 22
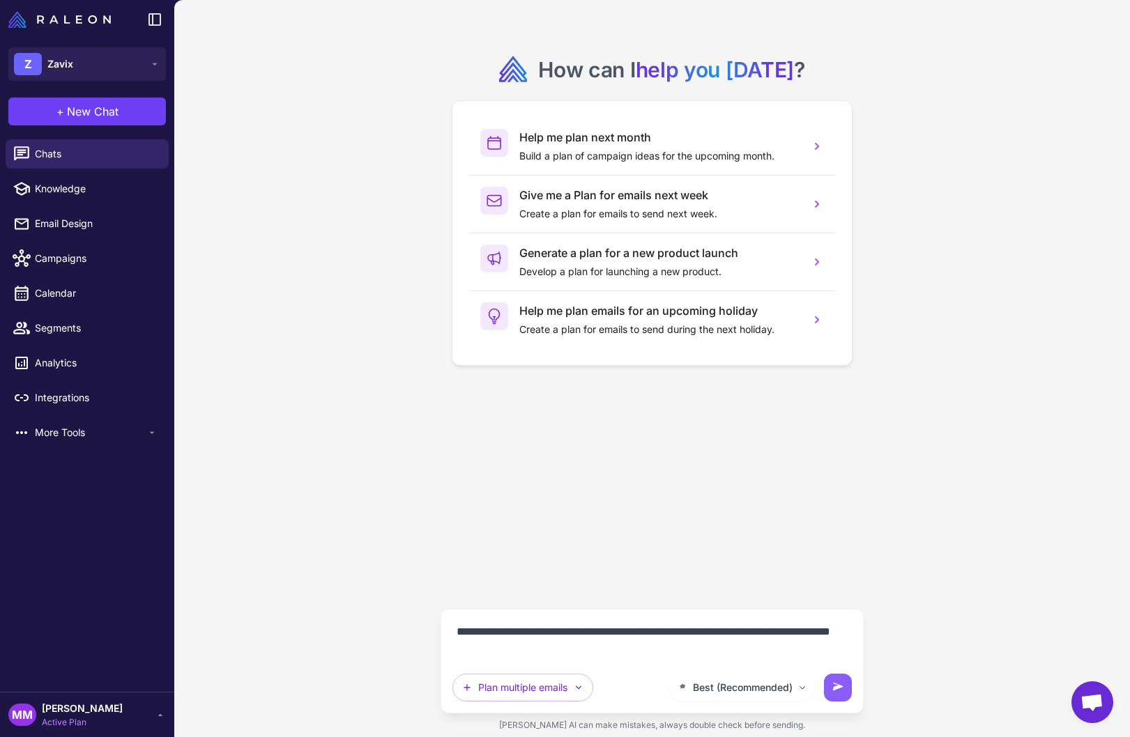
type textarea "**********"
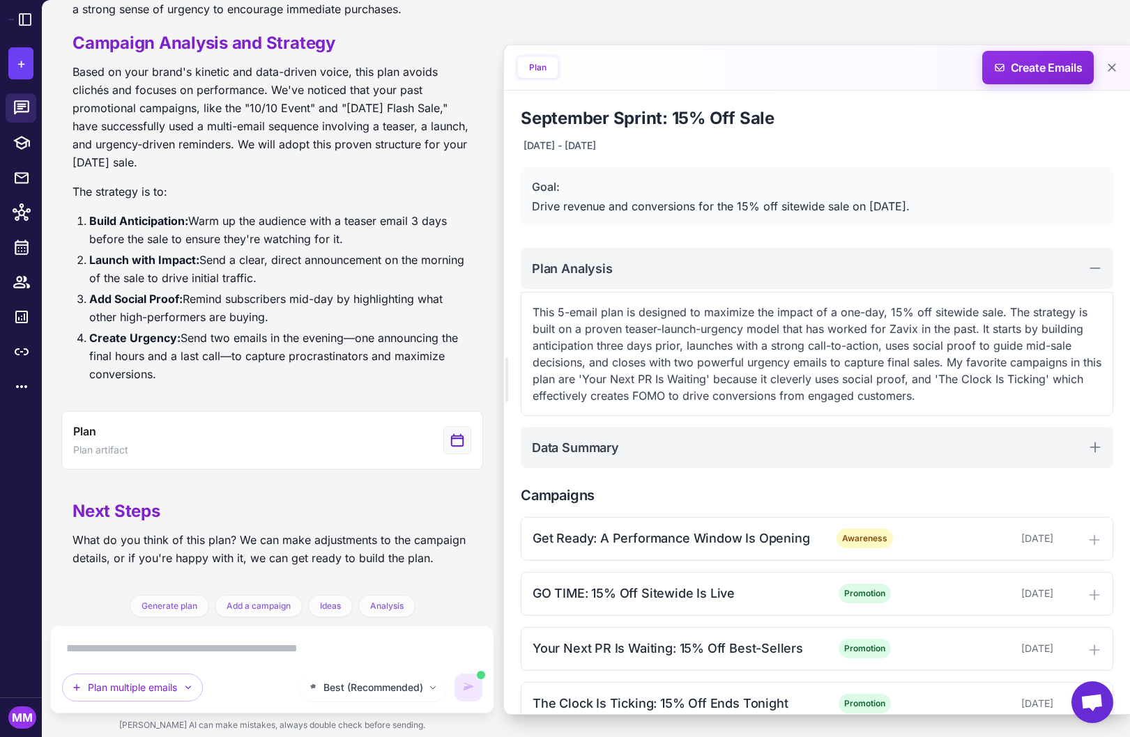
scroll to position [190, 0]
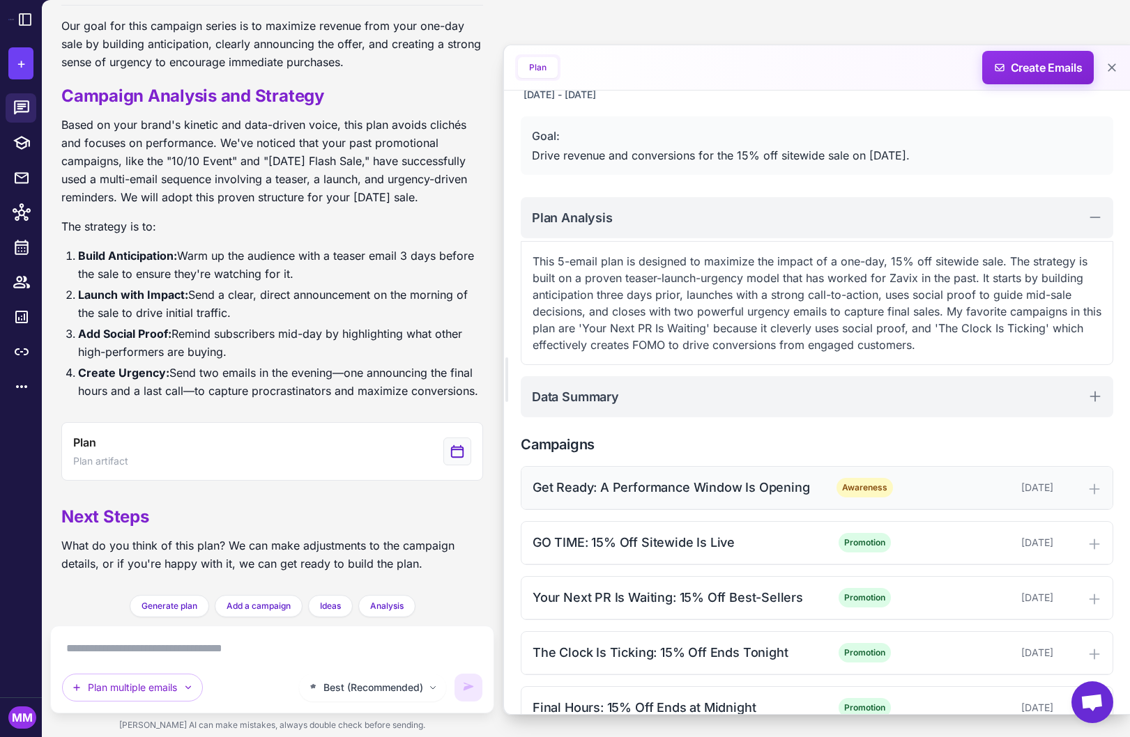
scroll to position [48, 0]
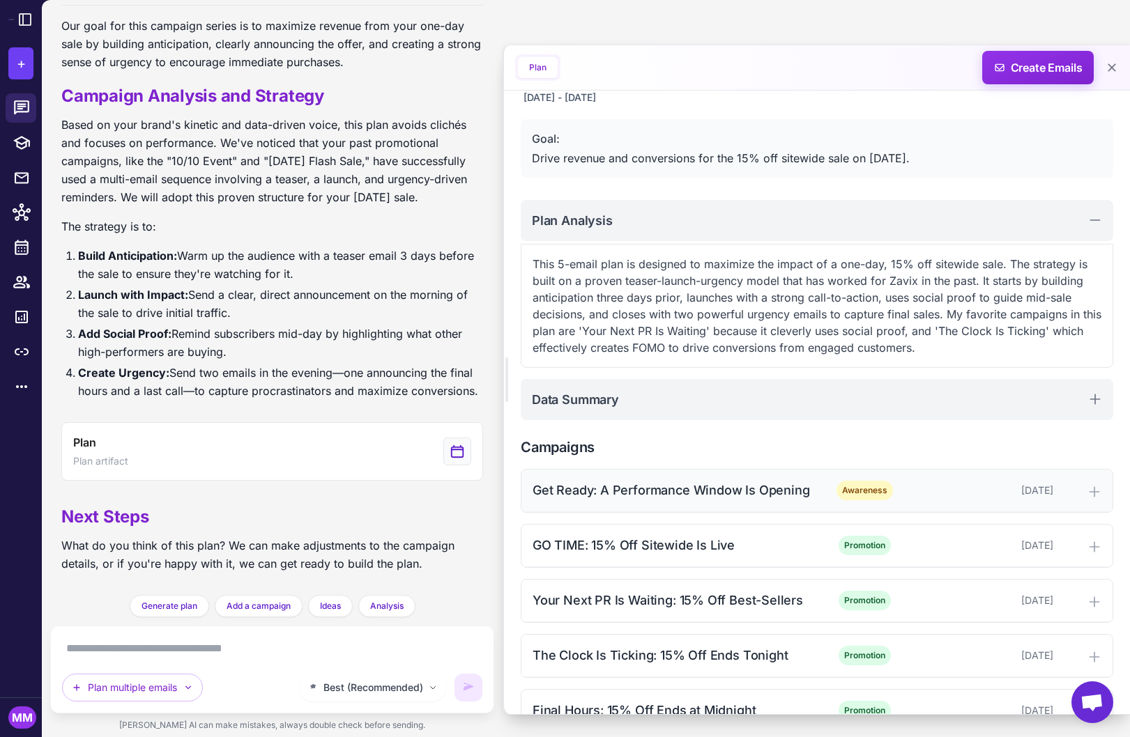
click at [665, 481] on div "Get Ready: A Performance Window Is Opening" at bounding box center [673, 490] width 282 height 19
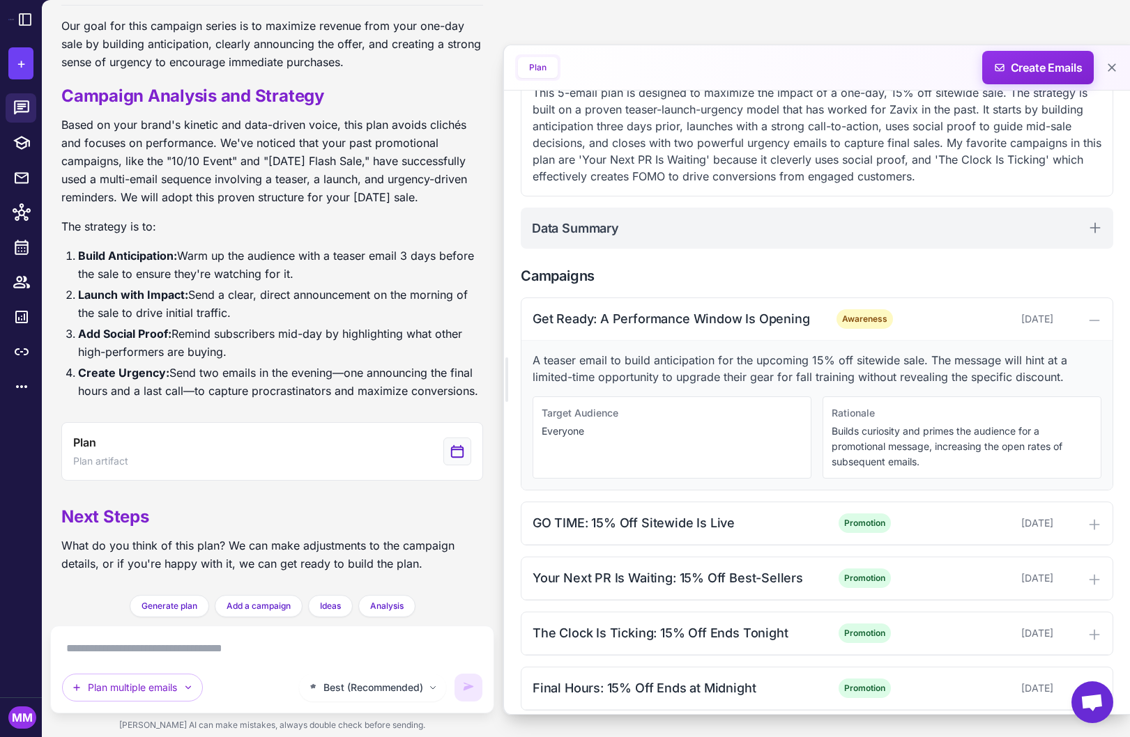
scroll to position [233, 0]
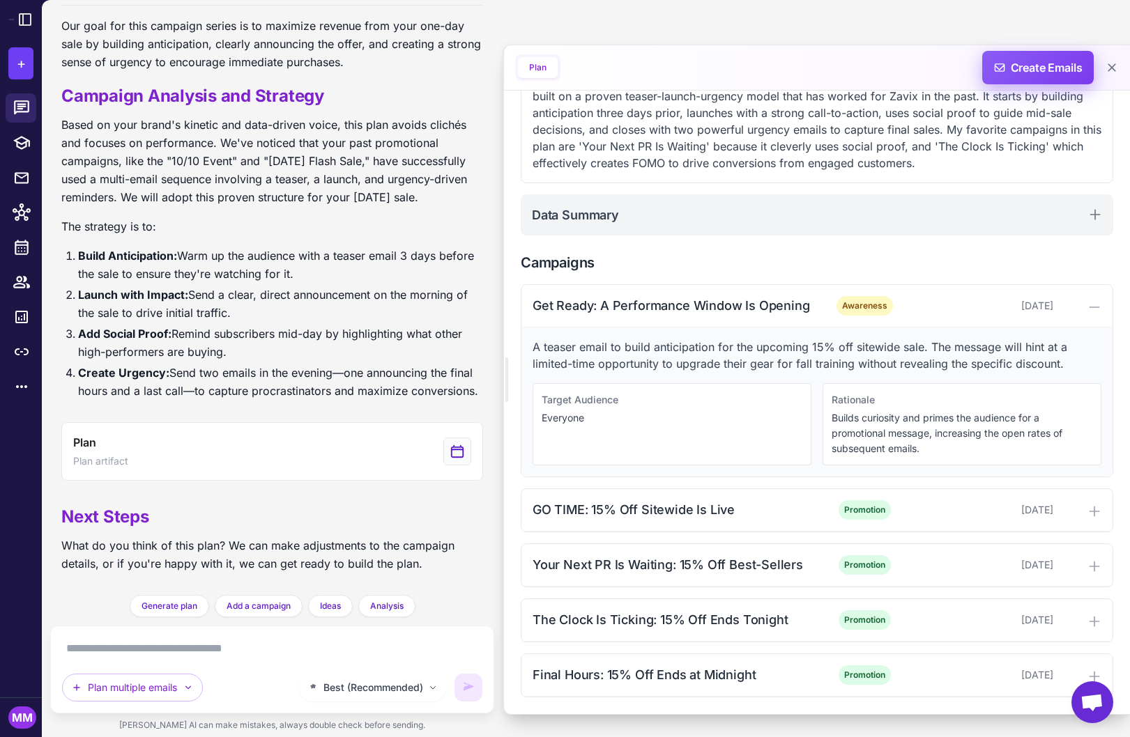
click at [1044, 68] on span "Create Emails" at bounding box center [1038, 67] width 122 height 33
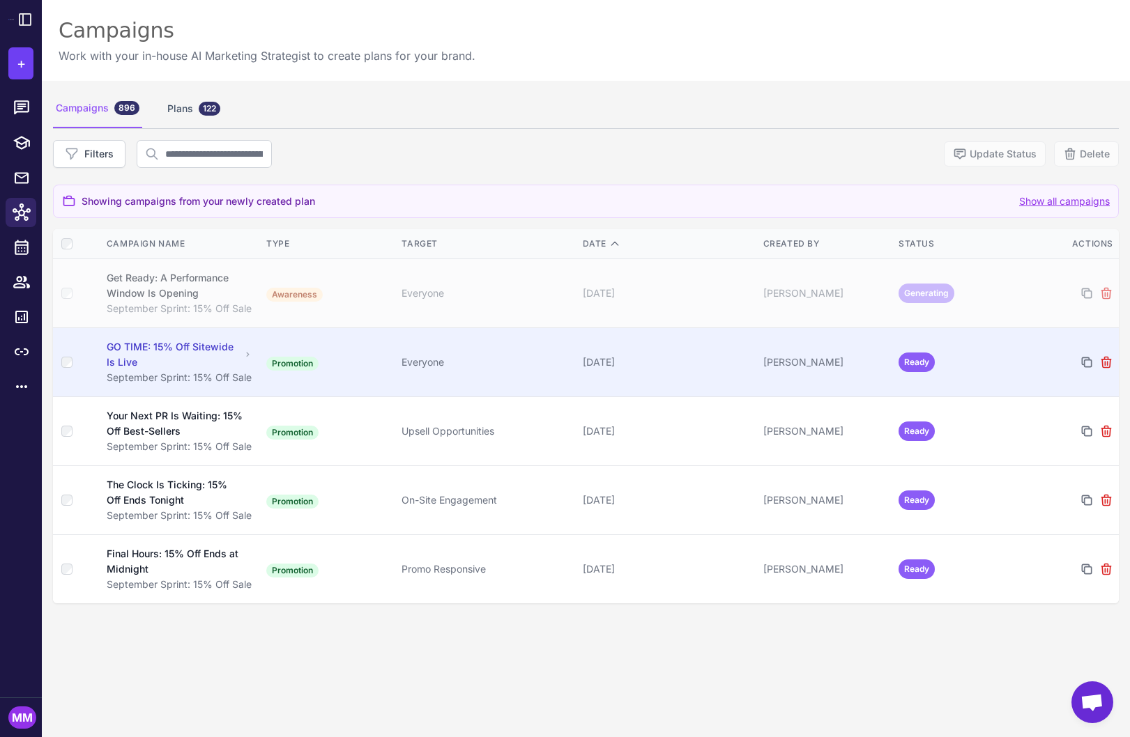
click at [706, 366] on div "[DATE]" at bounding box center [667, 362] width 169 height 15
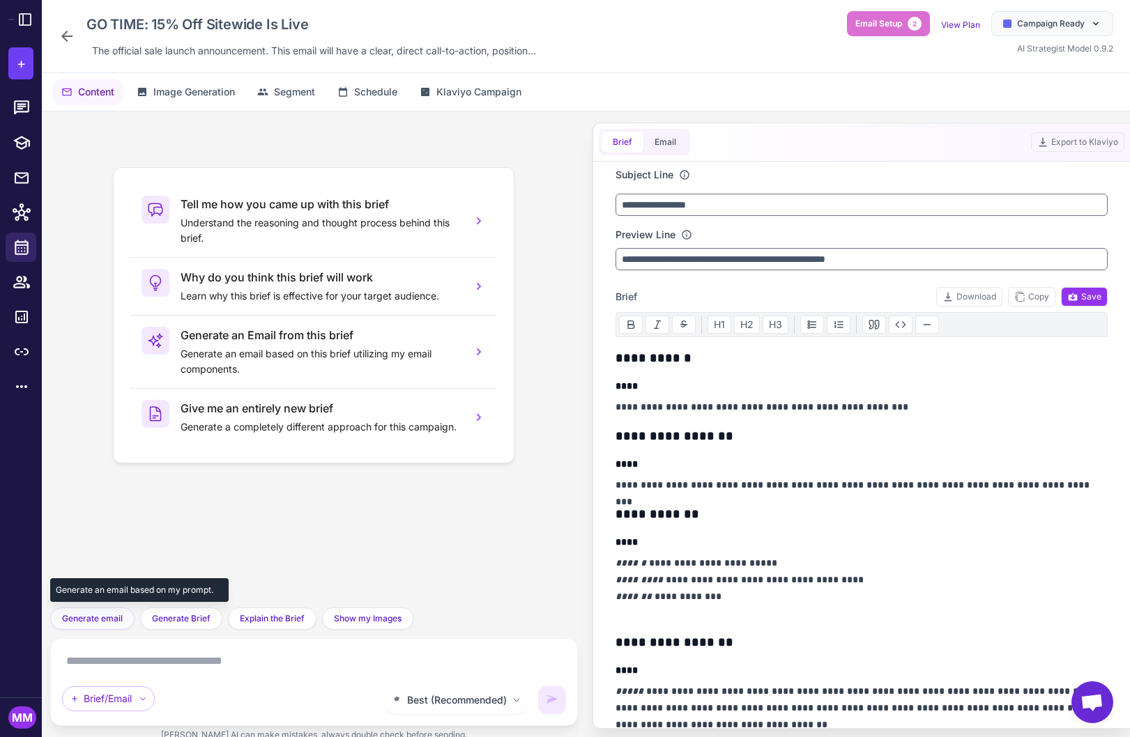
click at [88, 613] on span "Generate email" at bounding box center [92, 619] width 61 height 13
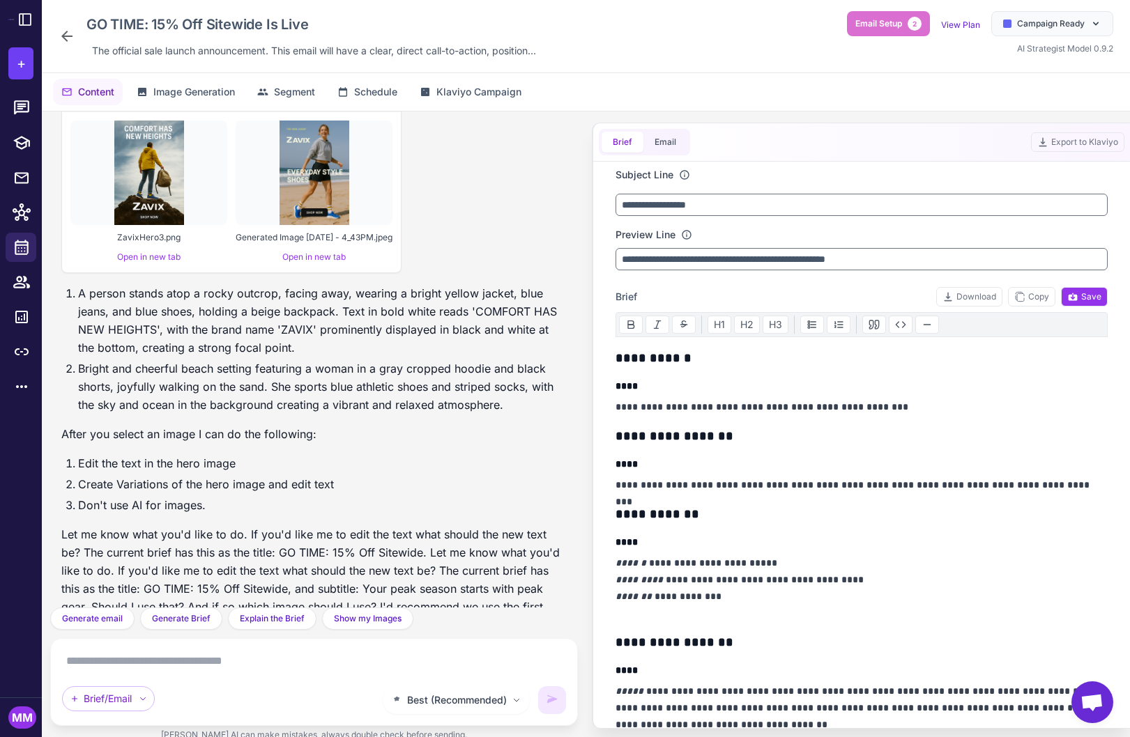
scroll to position [500, 0]
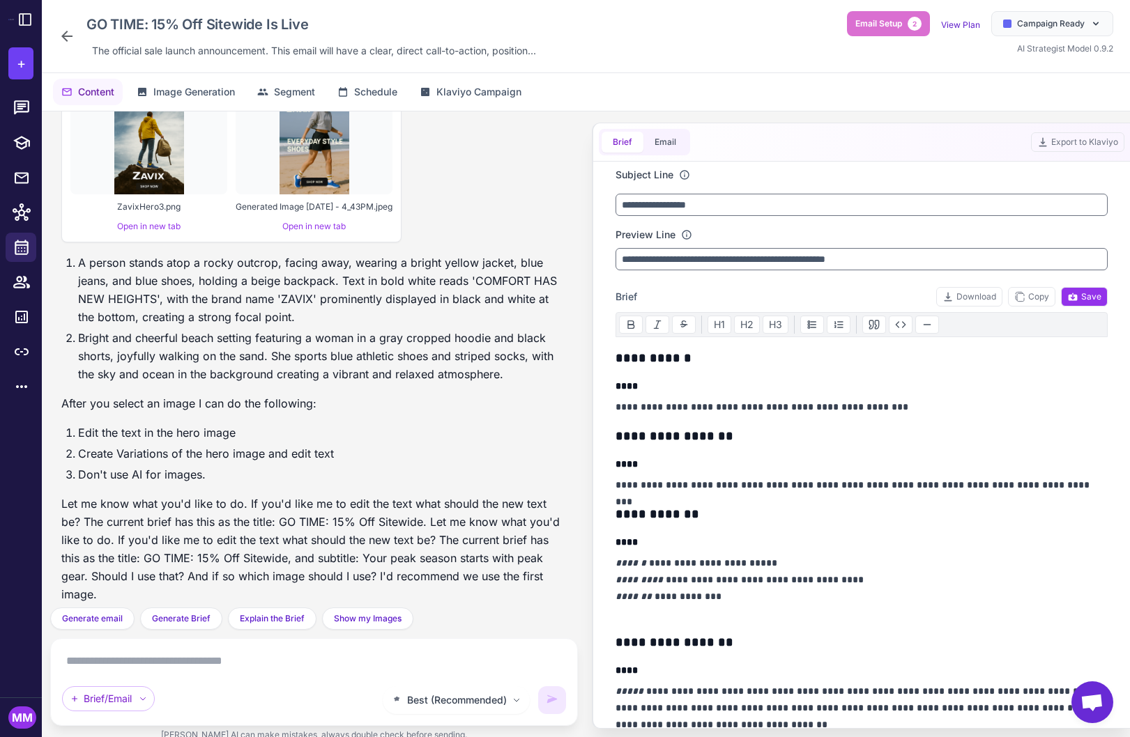
click at [163, 665] on textarea at bounding box center [314, 661] width 504 height 22
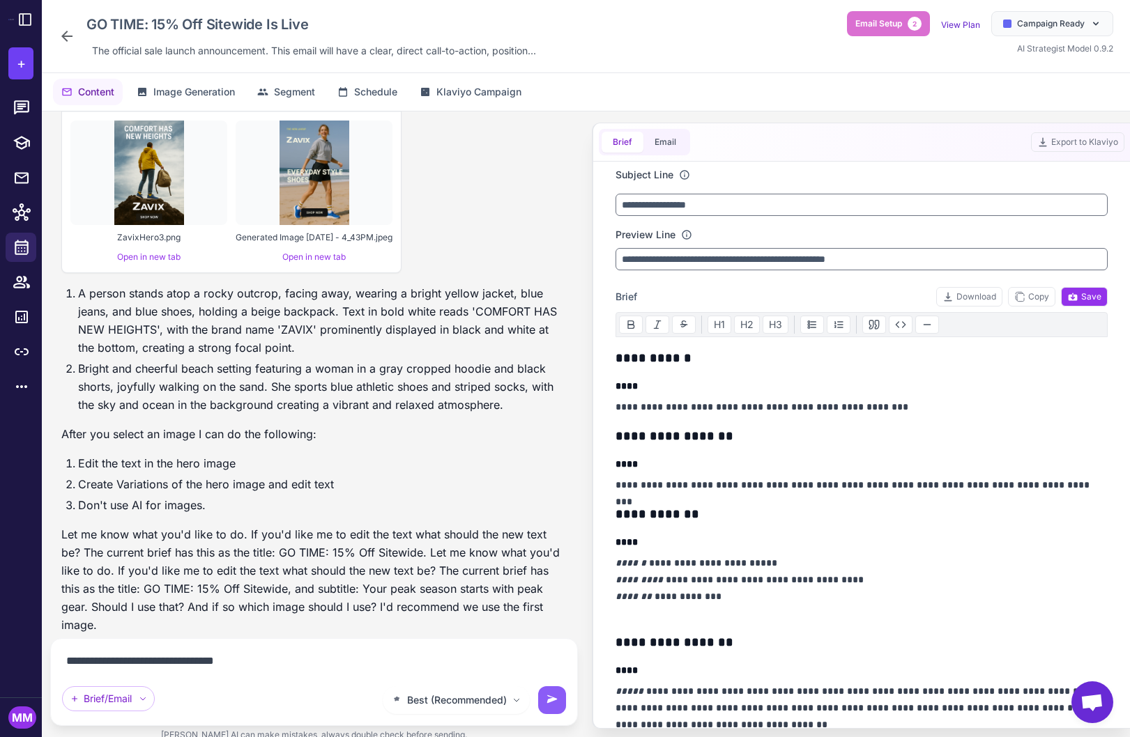
type textarea "**********"
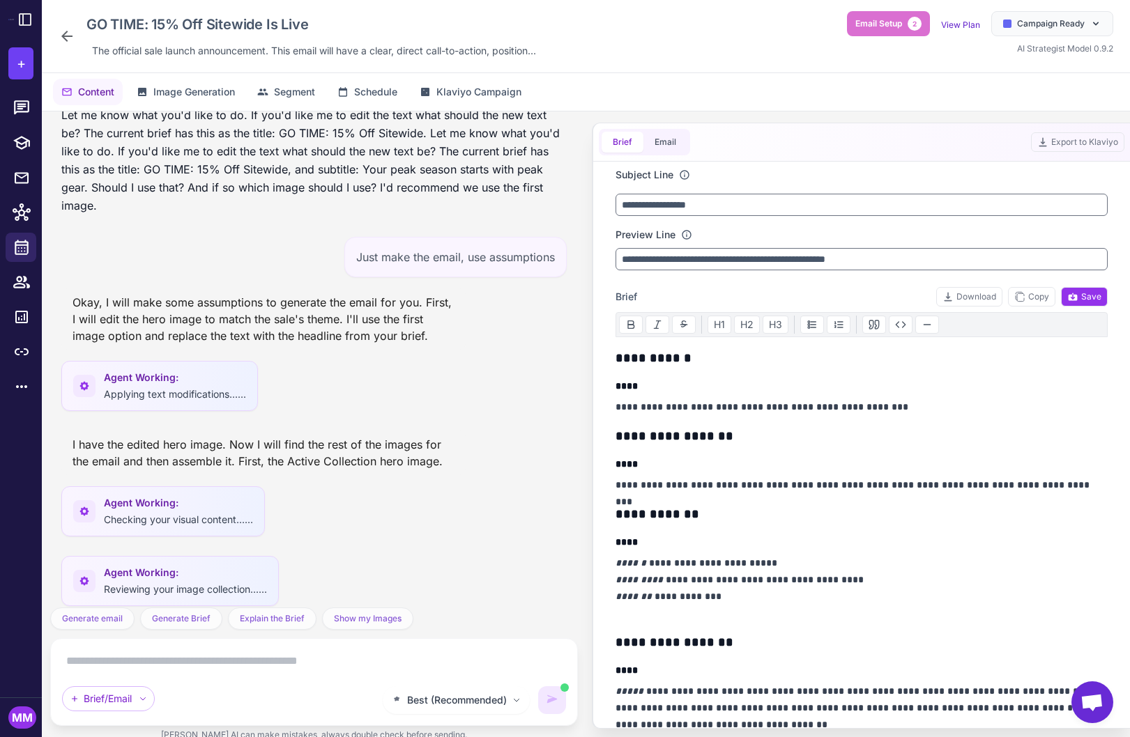
scroll to position [978, 0]
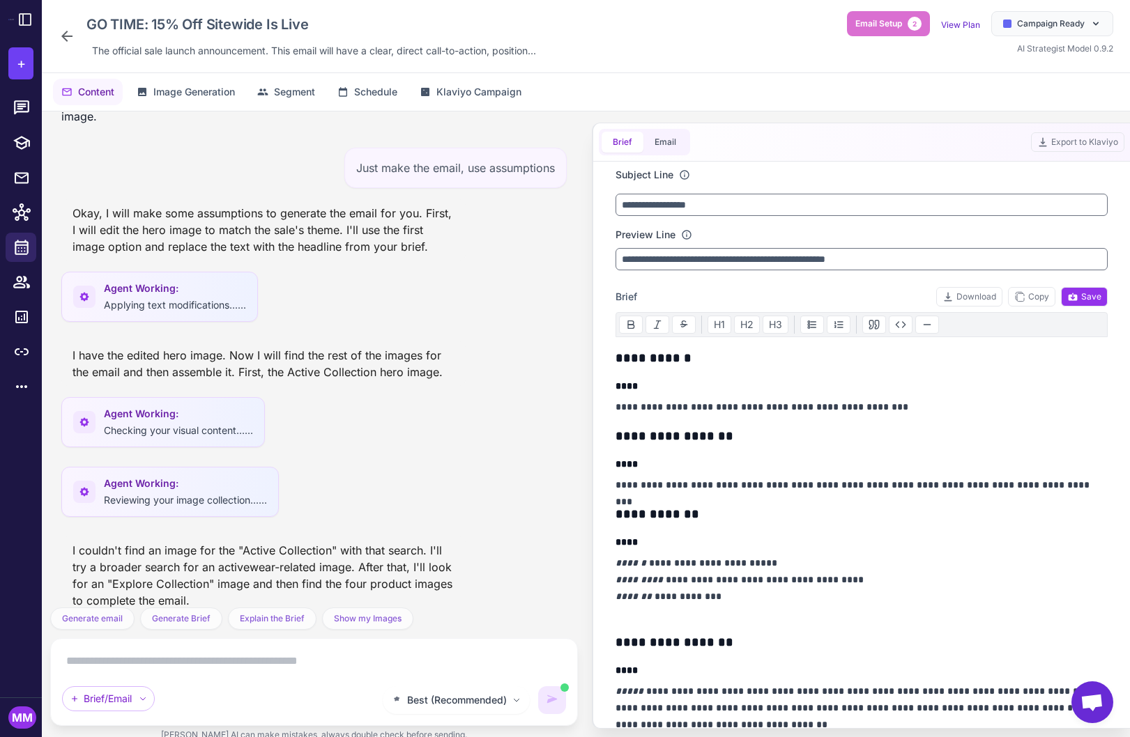
click at [375, 537] on div "I couldn't find an image for the "Active Collection" with that search. I'll try…" at bounding box center [263, 576] width 404 height 78
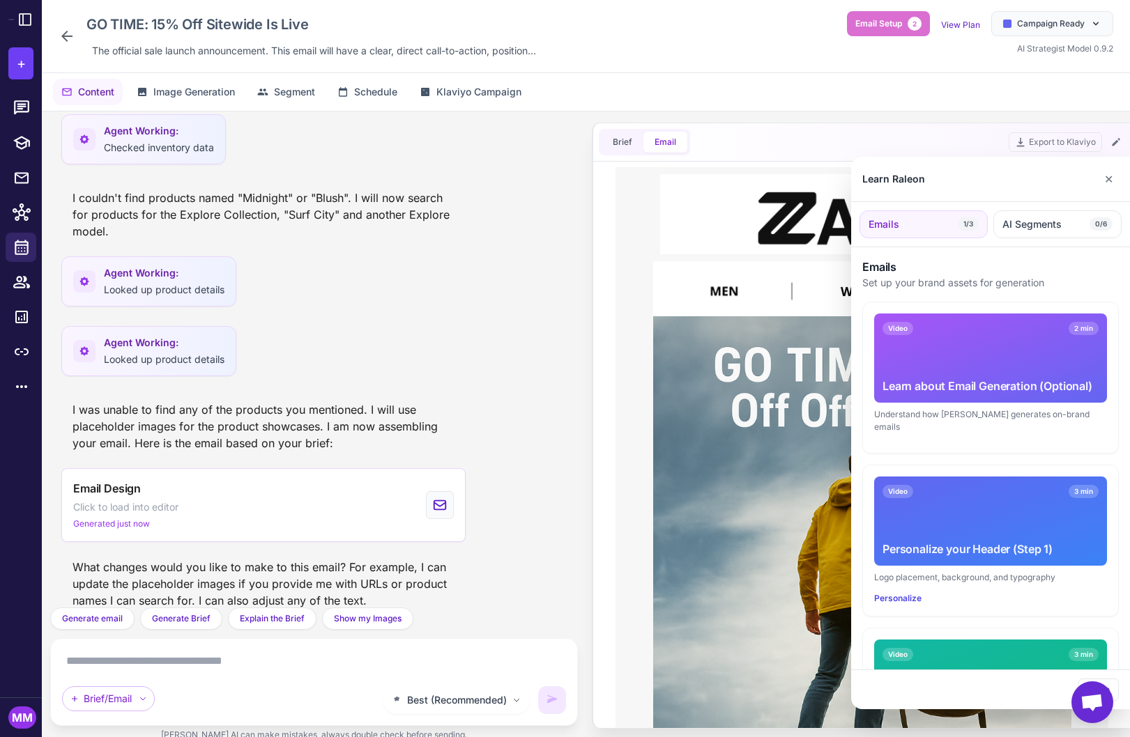
scroll to position [2074, 0]
click at [1109, 175] on button "✕" at bounding box center [1108, 179] width 20 height 28
